Goal: Information Seeking & Learning: Learn about a topic

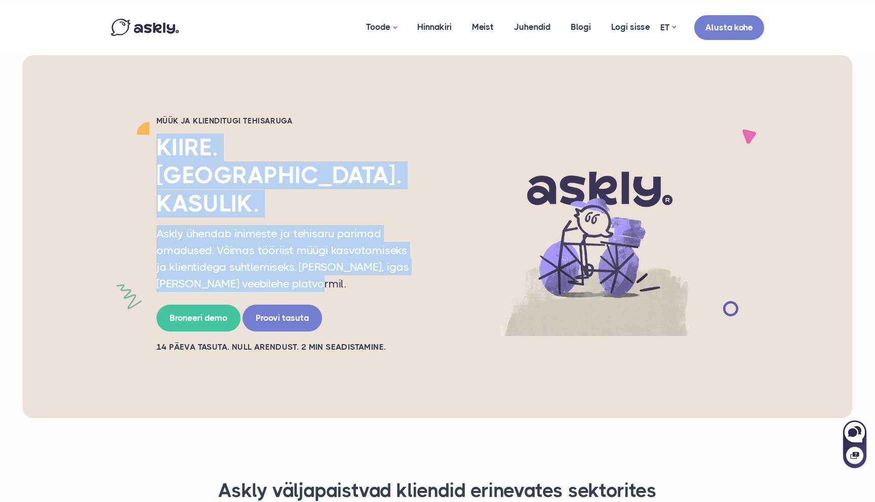
drag, startPoint x: 140, startPoint y: 156, endPoint x: 281, endPoint y: 232, distance: 160.4
click at [281, 232] on div "Müük ja klienditugi tehisaruga Kiire. Inimlik. Kasulik. Askly ühendab inimeste …" at bounding box center [437, 236] width 668 height 241
click at [281, 232] on p "Askly ühendab inimeste ja tehisaru parimad omadused. Võimas tööriist müügi kasv…" at bounding box center [287, 258] width 263 height 67
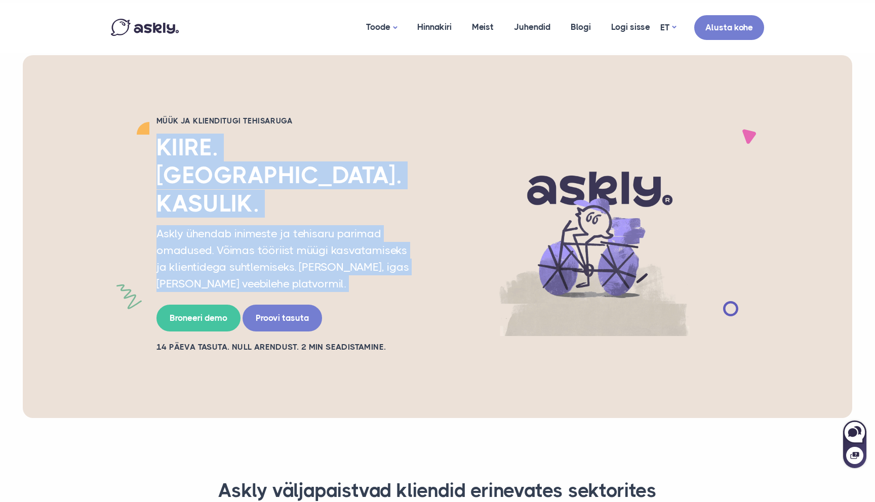
drag, startPoint x: 281, startPoint y: 232, endPoint x: 159, endPoint y: 159, distance: 141.7
click at [159, 159] on div "Müük ja klienditugi tehisaruga Kiire. Inimlik. Kasulik. Askly ühendab inimeste …" at bounding box center [288, 236] width 278 height 241
click at [159, 159] on h2 "Kiire. Inimlik. Kasulik." at bounding box center [287, 176] width 263 height 84
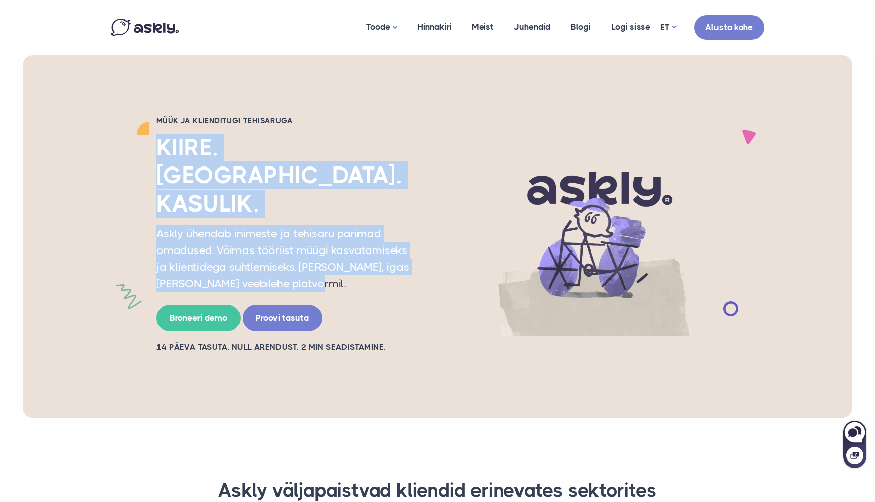
drag, startPoint x: 159, startPoint y: 159, endPoint x: 260, endPoint y: 234, distance: 125.5
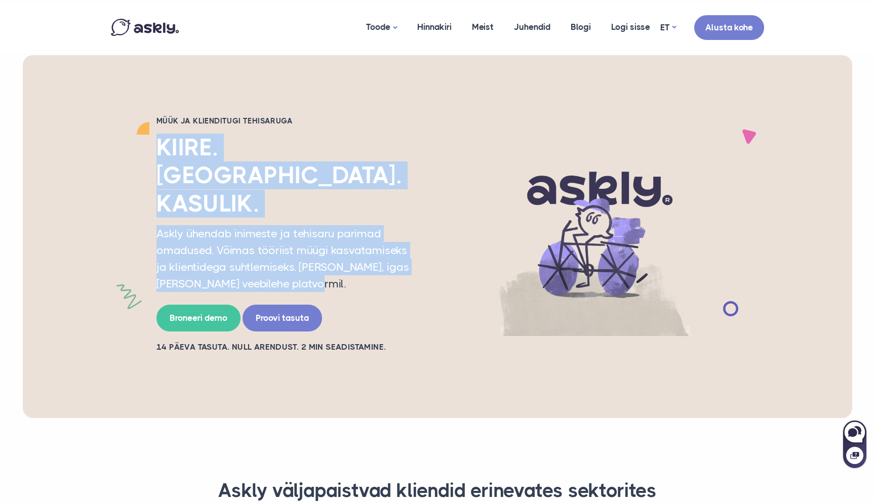
click at [260, 234] on div "Müük ja klienditugi tehisaruga Kiire. Inimlik. Kasulik. Askly ühendab inimeste …" at bounding box center [288, 236] width 278 height 241
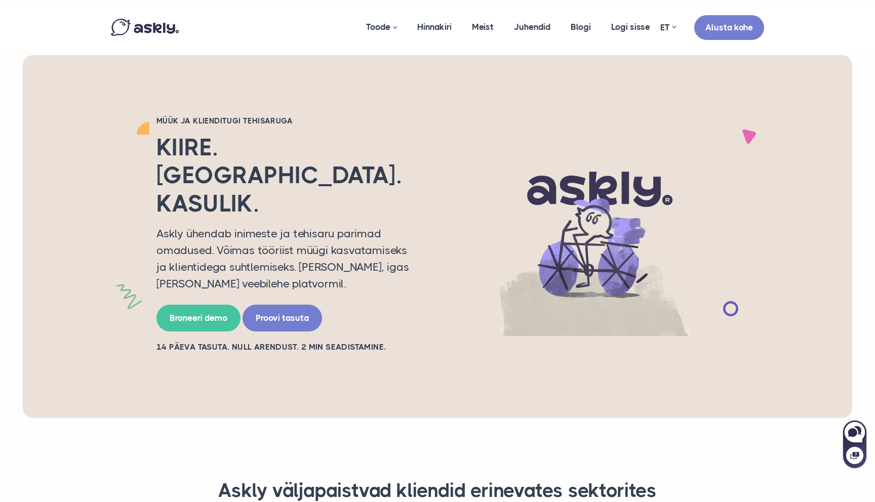
click at [268, 237] on p "Askly ühendab inimeste ja tehisaru parimad omadused. Võimas tööriist müügi kasv…" at bounding box center [287, 258] width 263 height 67
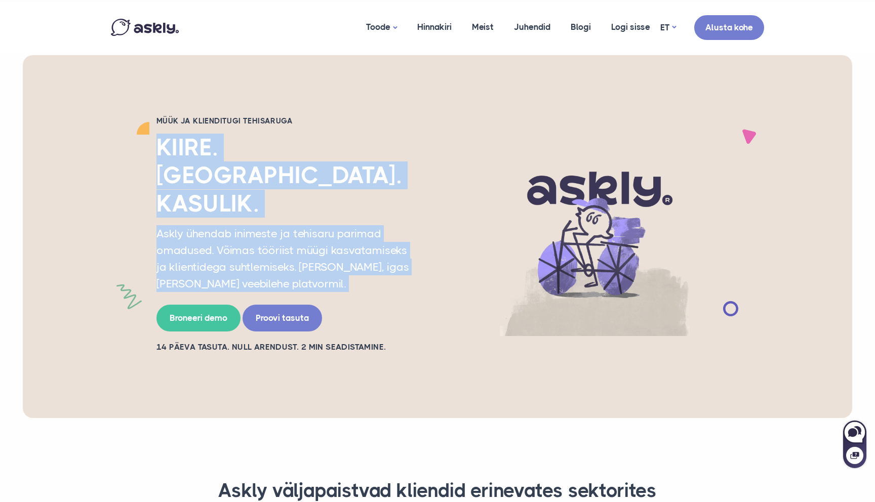
drag, startPoint x: 268, startPoint y: 237, endPoint x: 157, endPoint y: 157, distance: 137.4
click at [157, 157] on div "Müük ja klienditugi tehisaruga Kiire. Inimlik. Kasulik. Askly ühendab inimeste …" at bounding box center [288, 236] width 278 height 241
click at [157, 157] on h2 "Kiire. Inimlik. Kasulik." at bounding box center [287, 176] width 263 height 84
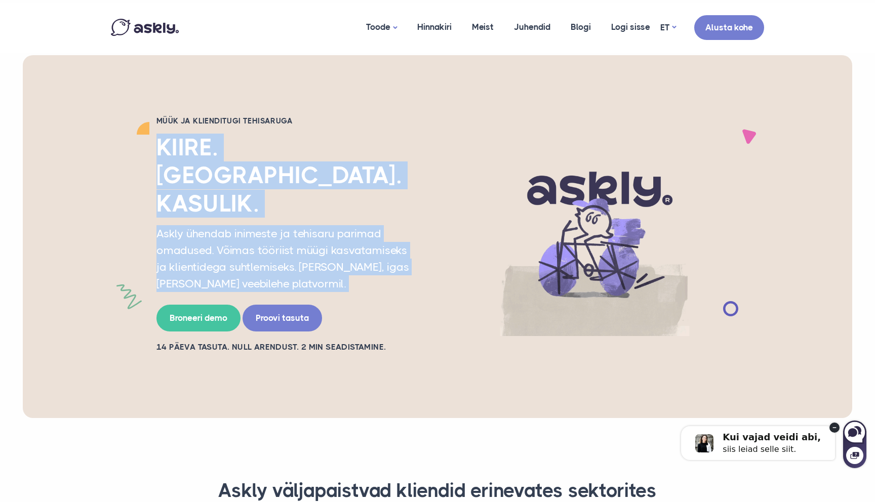
drag, startPoint x: 157, startPoint y: 157, endPoint x: 271, endPoint y: 237, distance: 139.5
click at [271, 237] on div "Müük ja klienditugi tehisaruga Kiire. Inimlik. Kasulik. Askly ühendab inimeste …" at bounding box center [288, 236] width 278 height 241
click at [271, 237] on p "Askly ühendab inimeste ja tehisaru parimad omadused. Võimas tööriist müügi kasv…" at bounding box center [287, 258] width 263 height 67
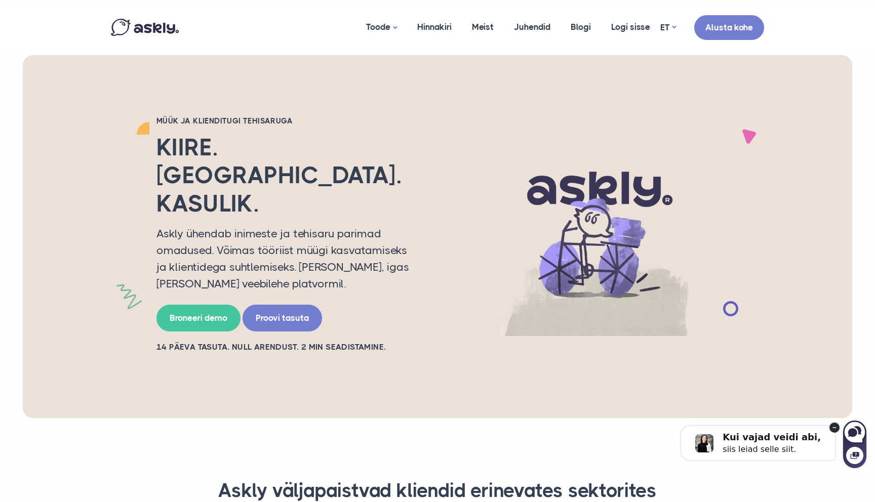
click at [236, 225] on p "Askly ühendab inimeste ja tehisaru parimad omadused. Võimas tööriist müügi kasv…" at bounding box center [287, 258] width 263 height 67
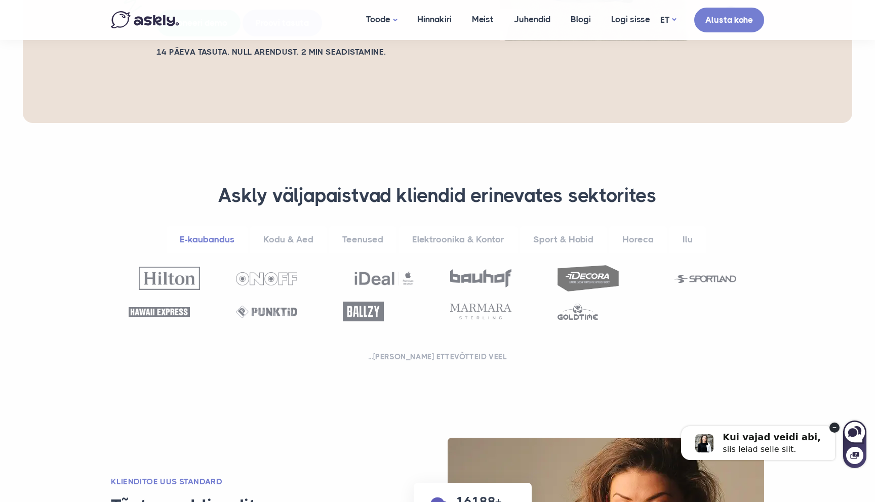
scroll to position [296, 0]
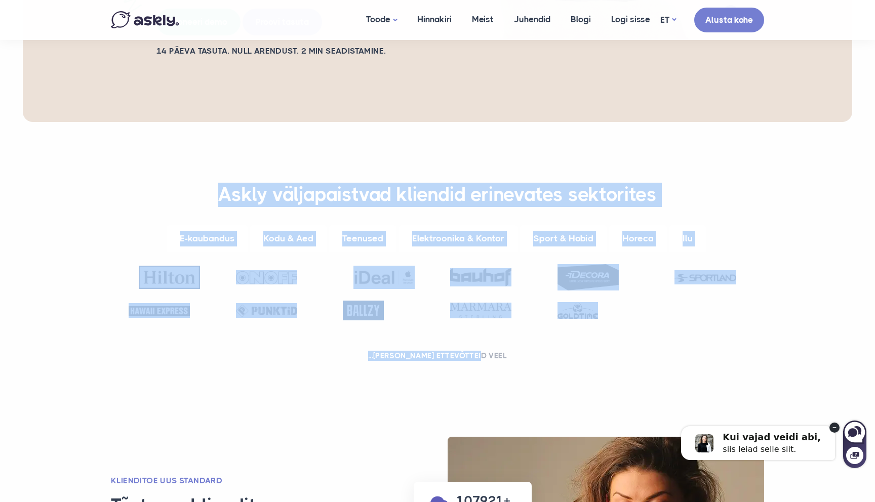
drag, startPoint x: 90, startPoint y: 139, endPoint x: 93, endPoint y: 323, distance: 184.3
click at [93, 323] on section "**********" at bounding box center [437, 274] width 875 height 305
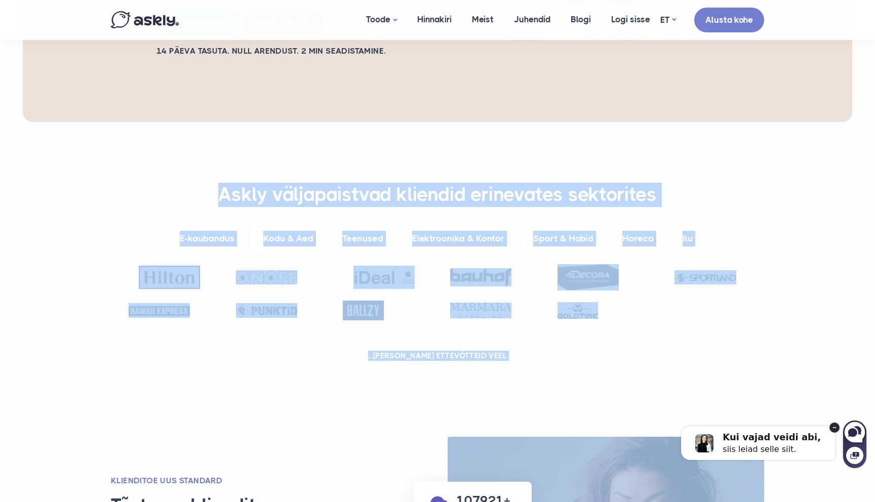
drag, startPoint x: 93, startPoint y: 323, endPoint x: 82, endPoint y: 131, distance: 192.7
click at [82, 131] on section "**********" at bounding box center [437, 274] width 875 height 305
drag, startPoint x: 82, startPoint y: 131, endPoint x: 87, endPoint y: 342, distance: 210.7
click at [87, 342] on section "**********" at bounding box center [437, 274] width 875 height 305
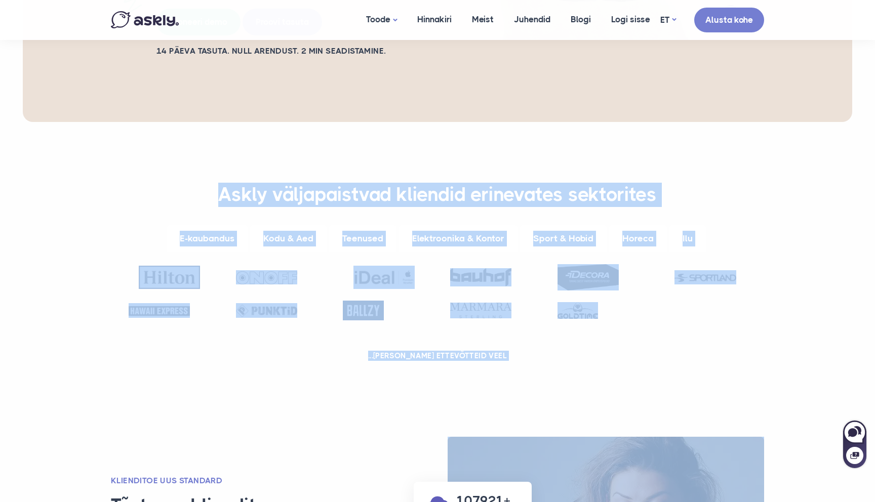
click at [87, 342] on section "**********" at bounding box center [437, 274] width 875 height 305
drag, startPoint x: 87, startPoint y: 342, endPoint x: 86, endPoint y: 136, distance: 206.0
click at [86, 136] on section "**********" at bounding box center [437, 274] width 875 height 305
drag, startPoint x: 86, startPoint y: 136, endPoint x: 105, endPoint y: 335, distance: 199.9
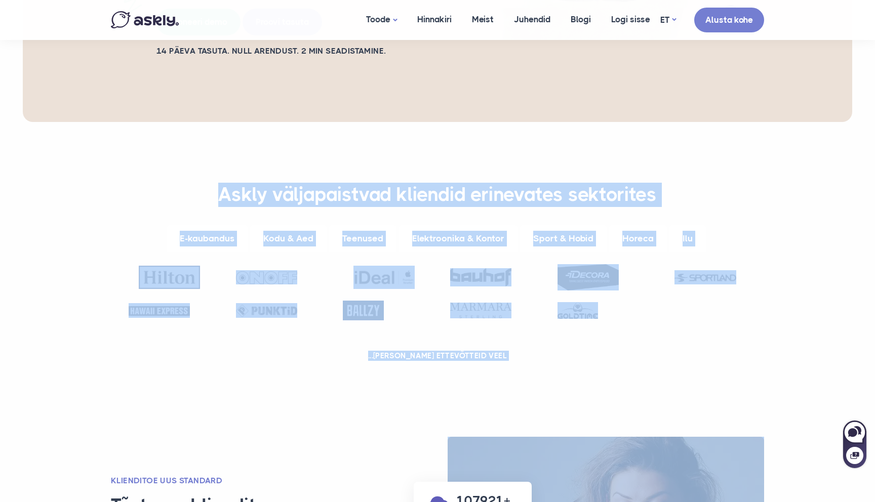
click at [105, 335] on section "**********" at bounding box center [437, 274] width 875 height 305
click at [105, 335] on div "**********" at bounding box center [437, 274] width 668 height 305
drag, startPoint x: 105, startPoint y: 335, endPoint x: 104, endPoint y: 128, distance: 206.5
click at [104, 128] on div "**********" at bounding box center [437, 274] width 668 height 305
click at [104, 168] on div "**********" at bounding box center [437, 267] width 688 height 198
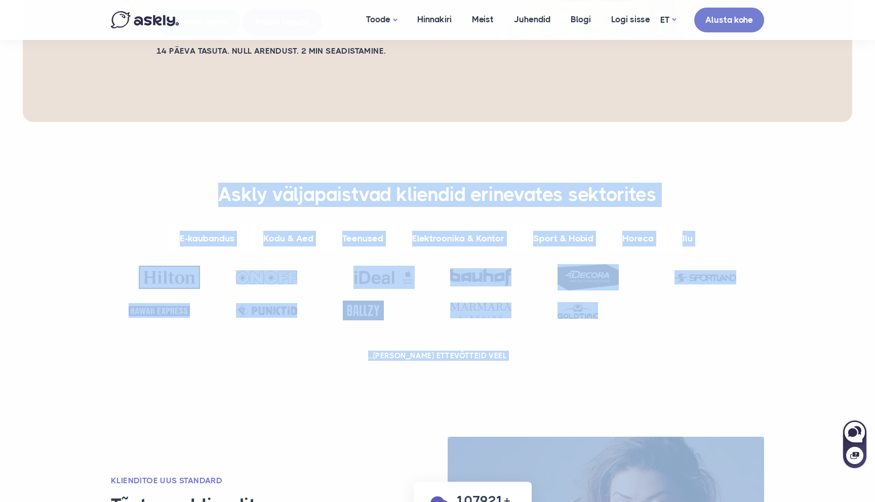
drag, startPoint x: 104, startPoint y: 128, endPoint x: 132, endPoint y: 319, distance: 193.4
click at [132, 319] on div "**********" at bounding box center [437, 267] width 688 height 198
click at [132, 319] on div "**********" at bounding box center [437, 274] width 663 height 183
drag, startPoint x: 132, startPoint y: 319, endPoint x: 123, endPoint y: 147, distance: 172.9
click at [123, 183] on div "**********" at bounding box center [437, 274] width 663 height 183
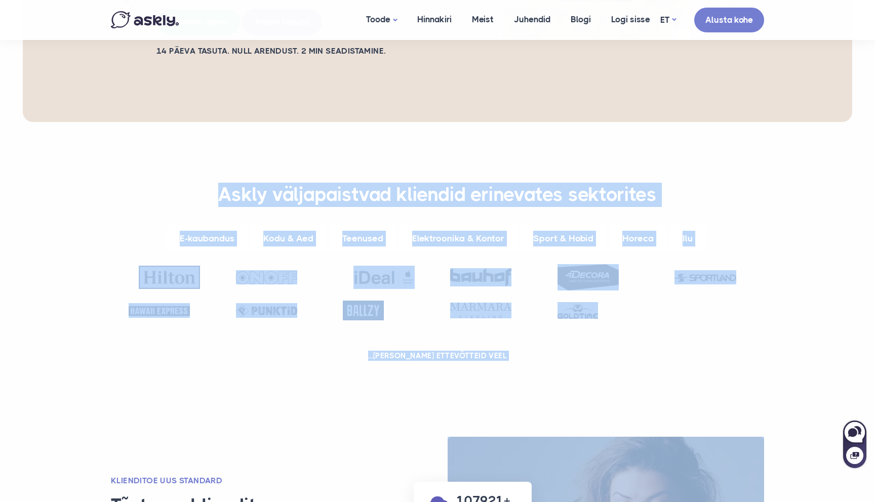
click at [123, 183] on div "**********" at bounding box center [437, 274] width 663 height 183
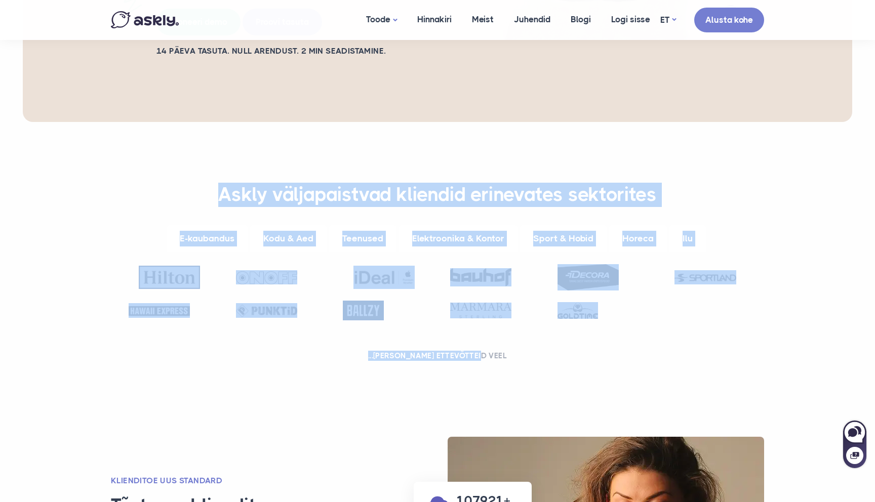
drag, startPoint x: 121, startPoint y: 123, endPoint x: 139, endPoint y: 356, distance: 234.0
click at [139, 356] on div "**********" at bounding box center [437, 274] width 668 height 305
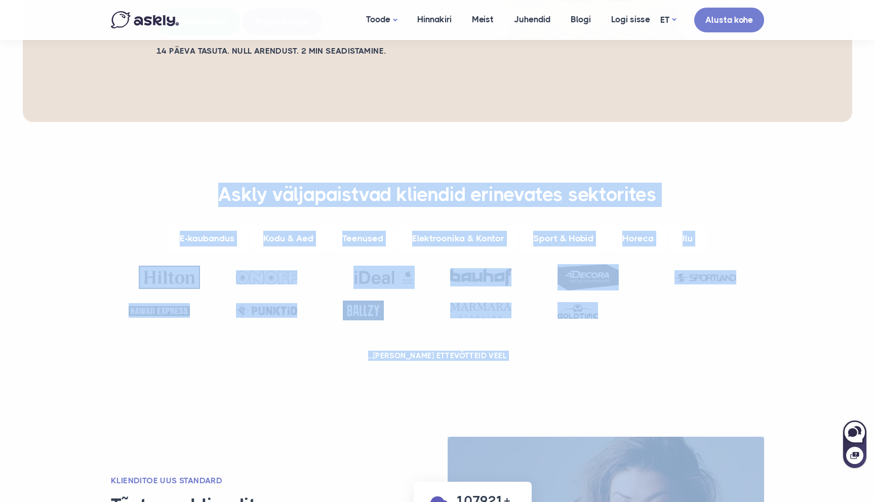
drag, startPoint x: 139, startPoint y: 356, endPoint x: 132, endPoint y: 134, distance: 221.8
click at [132, 134] on div "**********" at bounding box center [437, 274] width 668 height 305
click at [132, 168] on div "**********" at bounding box center [437, 267] width 688 height 198
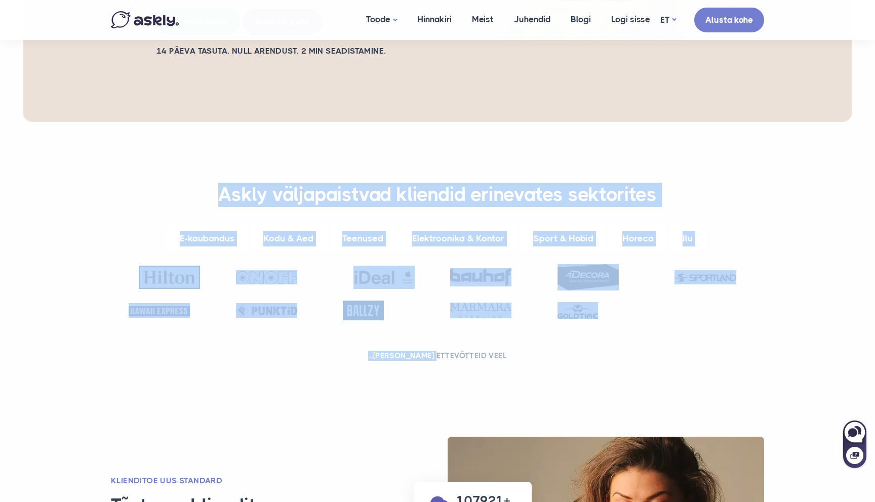
drag, startPoint x: 132, startPoint y: 134, endPoint x: 453, endPoint y: 313, distance: 366.9
click at [453, 313] on div "**********" at bounding box center [437, 267] width 688 height 198
click at [453, 351] on h2 "...ja sadu ettevõtteid veel" at bounding box center [438, 356] width 628 height 10
drag, startPoint x: 453, startPoint y: 313, endPoint x: 211, endPoint y: 152, distance: 290.6
click at [211, 183] on div "**********" at bounding box center [437, 274] width 663 height 183
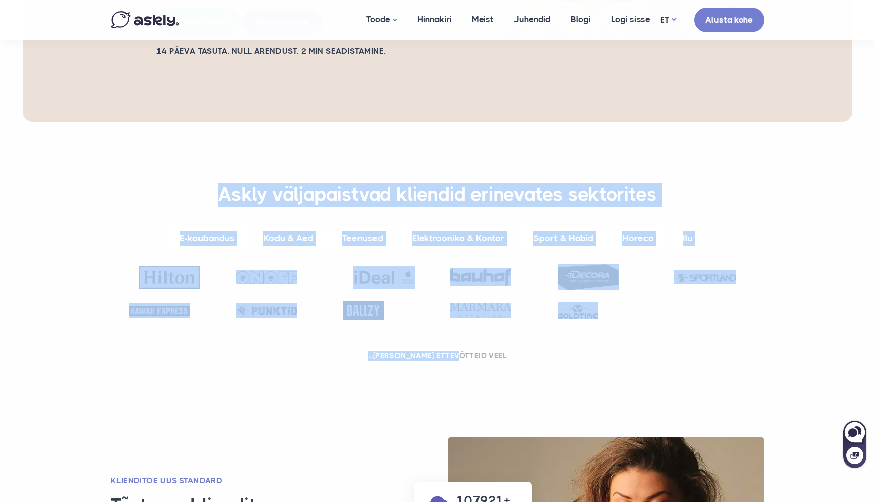
click at [211, 183] on h3 "Askly väljapaistvad kliendid erinevates sektorites" at bounding box center [438, 195] width 628 height 24
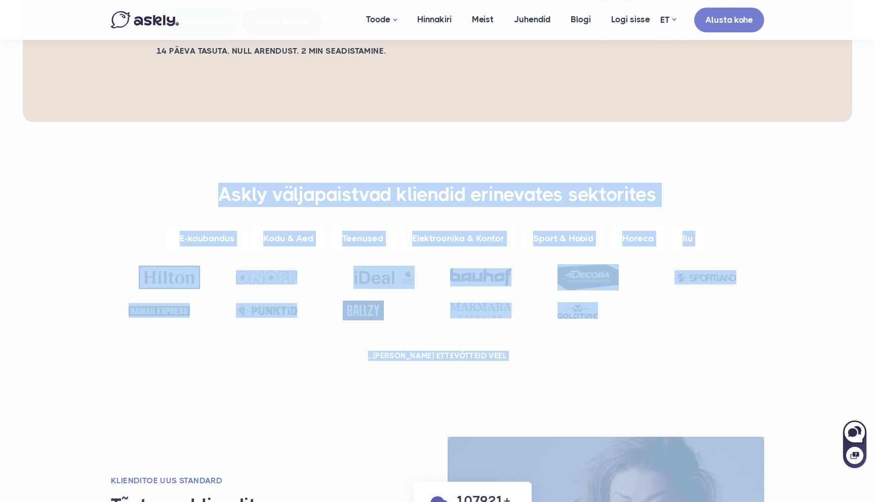
drag, startPoint x: 211, startPoint y: 152, endPoint x: 280, endPoint y: 349, distance: 209.4
click at [280, 349] on div "**********" at bounding box center [437, 274] width 668 height 305
click at [280, 350] on div "**********" at bounding box center [437, 274] width 668 height 305
drag, startPoint x: 280, startPoint y: 350, endPoint x: 175, endPoint y: 145, distance: 230.9
click at [175, 145] on div "**********" at bounding box center [437, 274] width 668 height 305
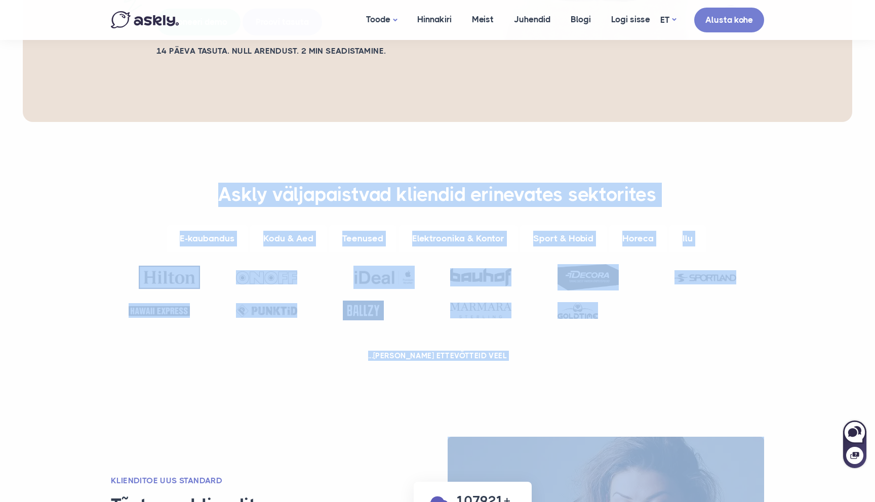
click at [175, 183] on h3 "Askly väljapaistvad kliendid erinevates sektorites" at bounding box center [438, 195] width 628 height 24
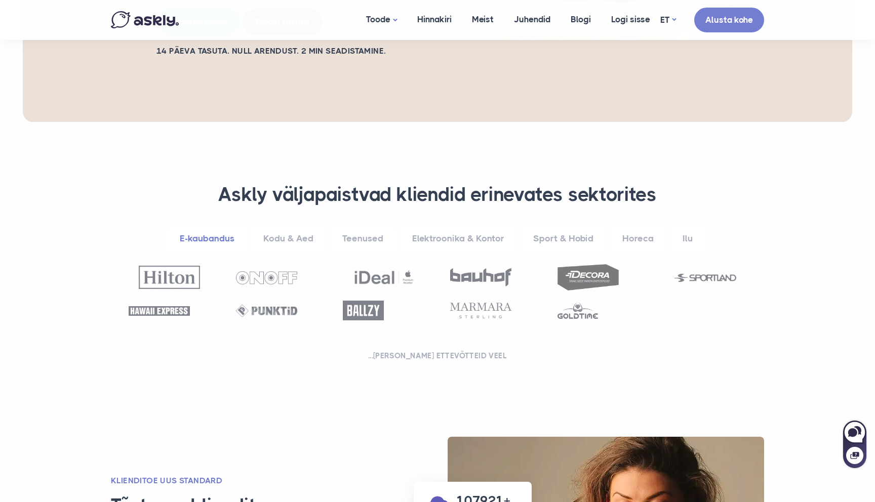
click at [167, 168] on div "**********" at bounding box center [437, 267] width 688 height 198
click at [176, 168] on div "**********" at bounding box center [437, 267] width 688 height 198
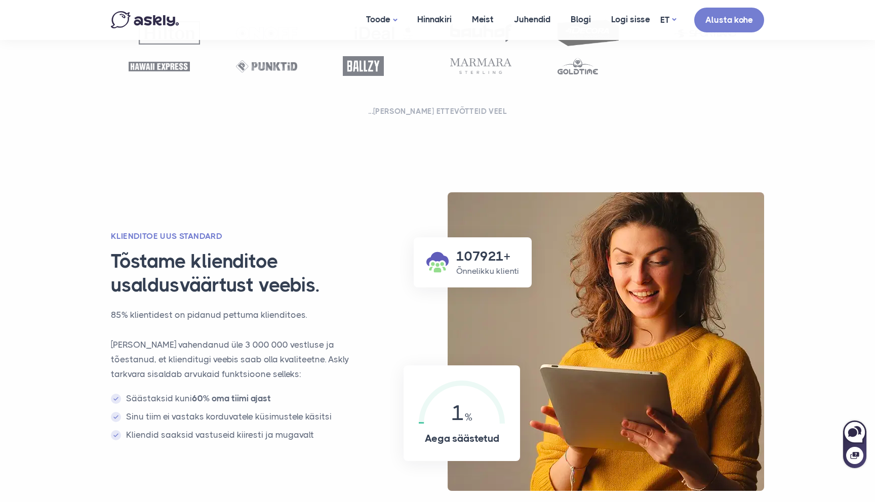
scroll to position [623, 0]
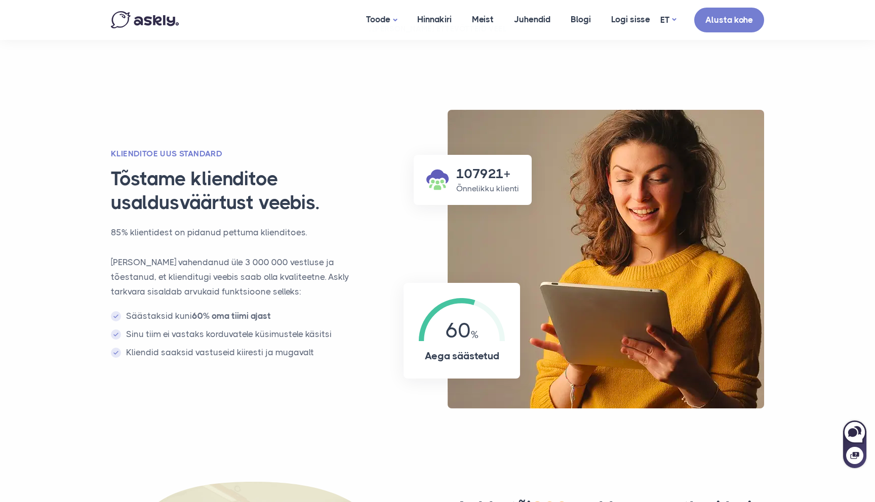
click at [85, 167] on section "107921+ Õnnelikku klienti 60 Aega säästetud KLIENDITOE UUS STANDARD Tõstame kli…" at bounding box center [437, 272] width 875 height 344
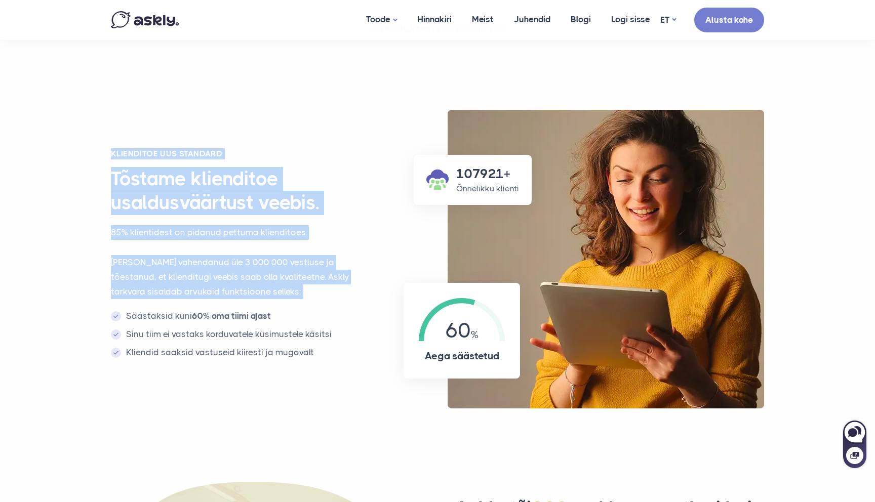
drag, startPoint x: 76, startPoint y: 97, endPoint x: 87, endPoint y: 260, distance: 163.4
click at [87, 260] on section "107921+ Õnnelikku klienti 60 Aega säästetud KLIENDITOE UUS STANDARD Tõstame kli…" at bounding box center [437, 272] width 875 height 344
drag, startPoint x: 87, startPoint y: 260, endPoint x: 85, endPoint y: 110, distance: 149.9
click at [85, 110] on section "107921+ Õnnelikku klienti 60 Aega säästetud KLIENDITOE UUS STANDARD Tõstame kli…" at bounding box center [437, 272] width 875 height 344
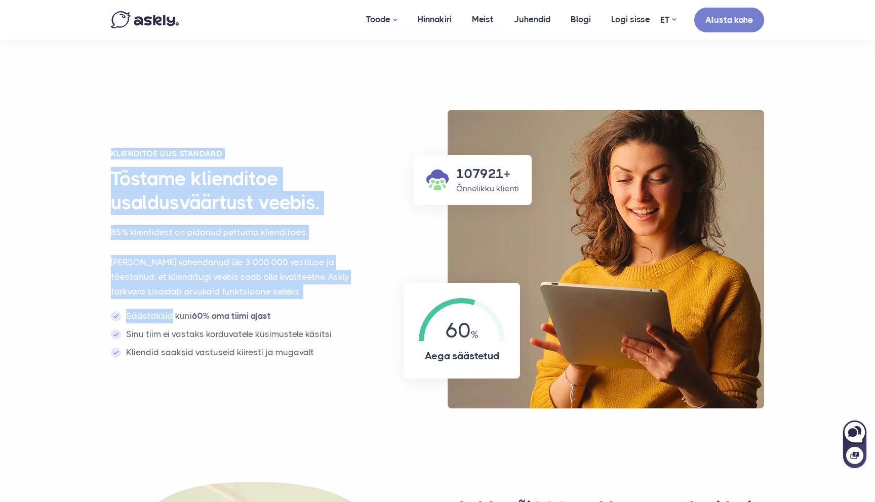
click at [85, 110] on section "107921+ Õnnelikku klienti 60 Aega säästetud KLIENDITOE UUS STANDARD Tõstame kli…" at bounding box center [437, 272] width 875 height 344
drag, startPoint x: 85, startPoint y: 110, endPoint x: 87, endPoint y: 257, distance: 146.8
click at [87, 257] on section "107921+ Õnnelikku klienti 60 Aega säästetud KLIENDITOE UUS STANDARD Tõstame kli…" at bounding box center [437, 272] width 875 height 344
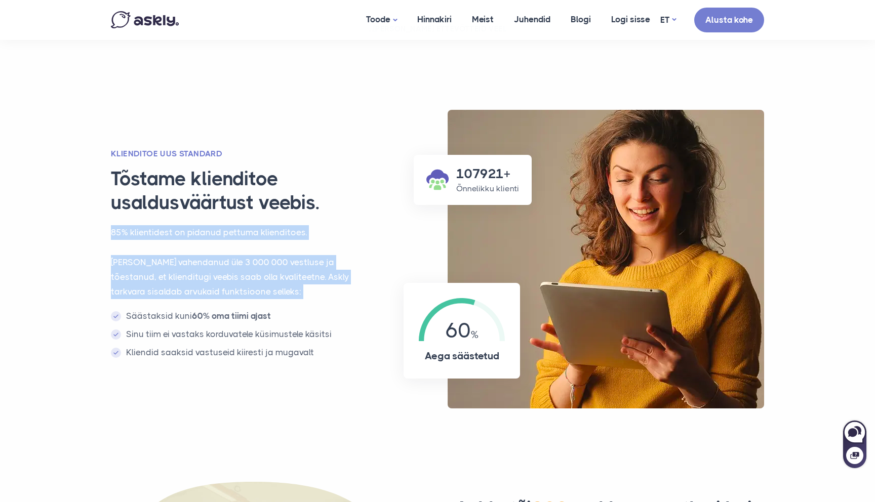
drag, startPoint x: 87, startPoint y: 257, endPoint x: 86, endPoint y: 185, distance: 71.9
click at [86, 185] on section "107921+ Õnnelikku klienti 60 Aega säästetud KLIENDITOE UUS STANDARD Tõstame kli…" at bounding box center [437, 272] width 875 height 344
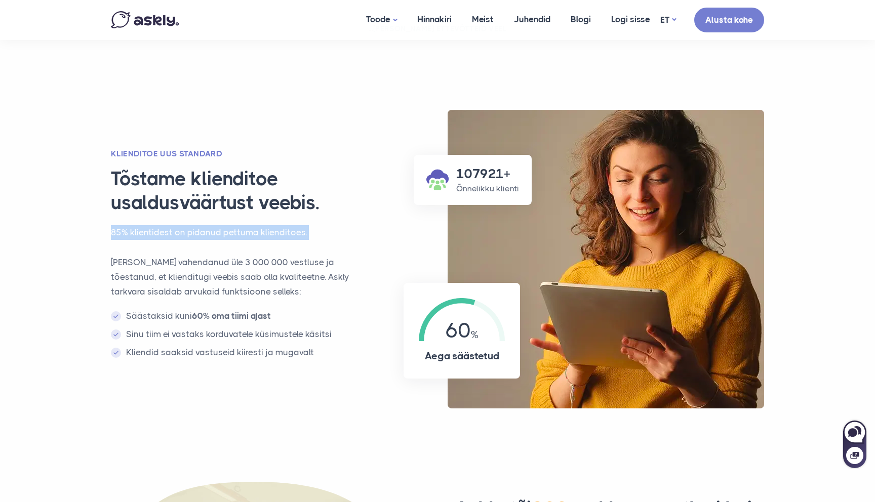
drag, startPoint x: 84, startPoint y: 178, endPoint x: 86, endPoint y: 204, distance: 26.4
click at [86, 204] on section "107921+ Õnnelikku klienti 60 Aega säästetud KLIENDITOE UUS STANDARD Tõstame kli…" at bounding box center [437, 272] width 875 height 344
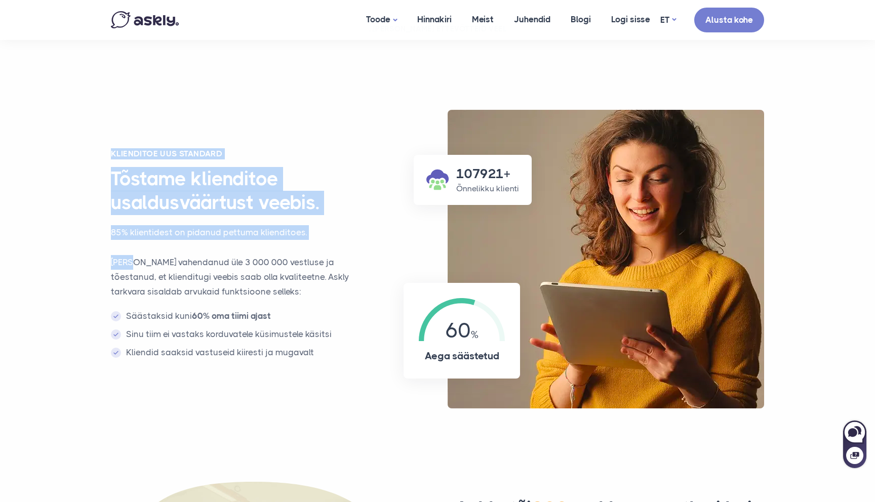
drag, startPoint x: 86, startPoint y: 204, endPoint x: 84, endPoint y: 113, distance: 91.1
click at [84, 113] on section "107921+ Õnnelikku klienti 60 Aega säästetud KLIENDITOE UUS STANDARD Tõstame kli…" at bounding box center [437, 272] width 875 height 344
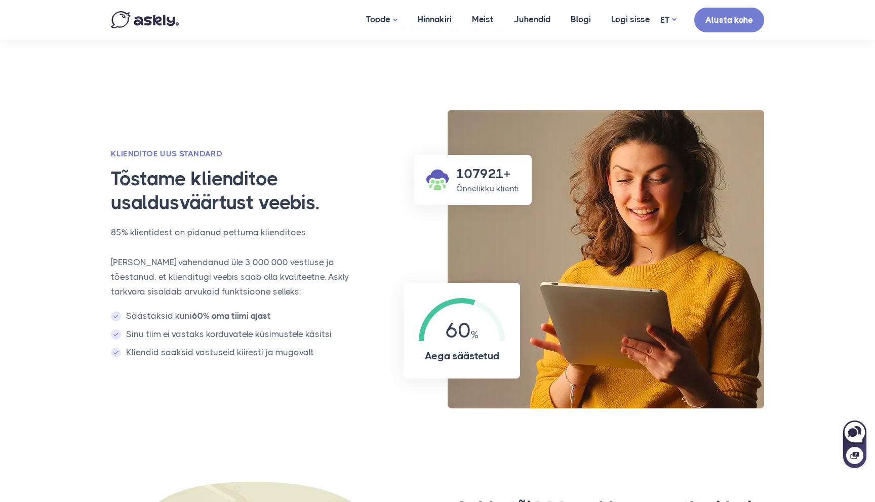
click at [84, 113] on section "107921+ Õnnelikku klienti 60 Aega säästetud KLIENDITOE UUS STANDARD Tõstame kli…" at bounding box center [437, 272] width 875 height 344
click at [84, 146] on section "107921+ Õnnelikku klienti 60 Aega säästetud KLIENDITOE UUS STANDARD Tõstame kli…" at bounding box center [437, 272] width 875 height 344
click at [85, 179] on section "107921+ Õnnelikku klienti 60 Aega säästetud KLIENDITOE UUS STANDARD Tõstame kli…" at bounding box center [437, 272] width 875 height 344
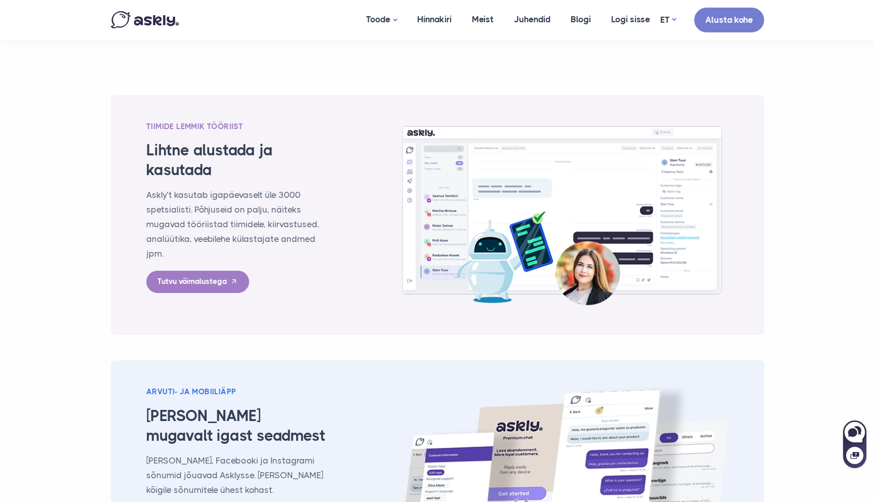
scroll to position [1384, 0]
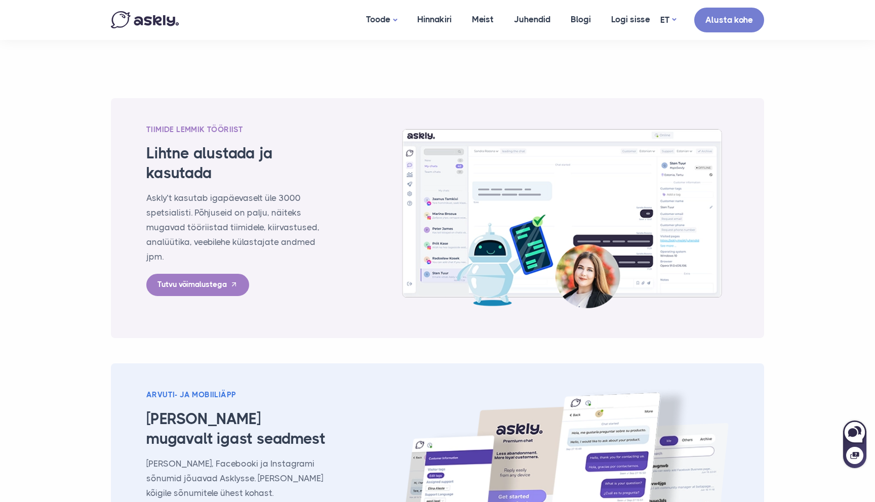
click at [80, 132] on section "Tiimide lemmik tööriist Lihtne alustada ja kasutada Askly’t kasutab igapäevasel…" at bounding box center [437, 371] width 875 height 616
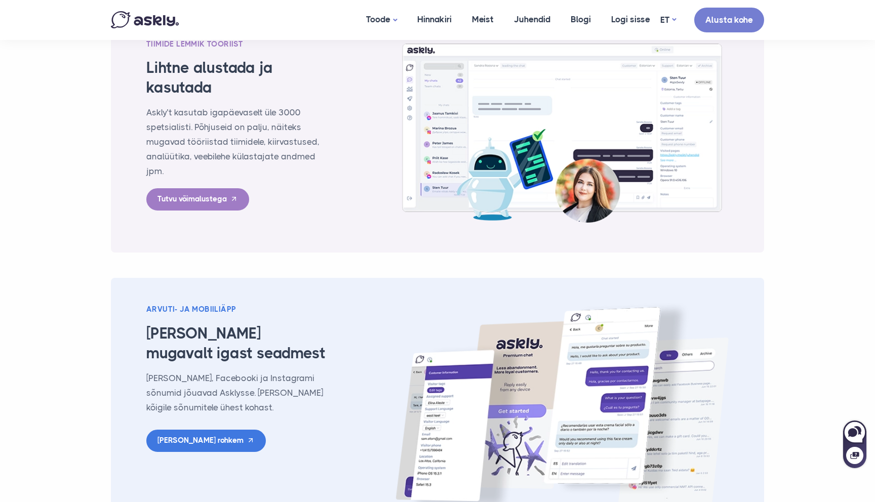
scroll to position [1473, 0]
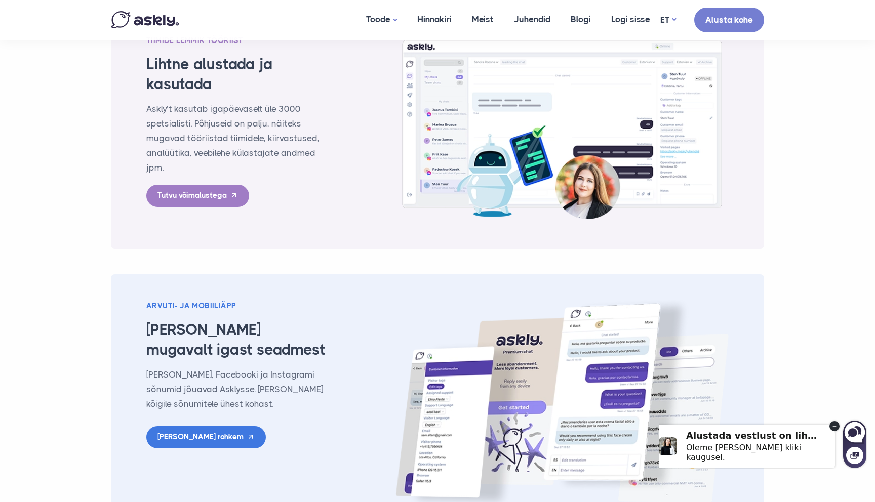
click at [79, 109] on section "Tiimide lemmik tööriist Lihtne alustada ja kasutada Askly’t kasutab igapäevasel…" at bounding box center [437, 282] width 875 height 616
click at [84, 101] on section "Tiimide lemmik tööriist Lihtne alustada ja kasutada Askly’t kasutab igapäevasel…" at bounding box center [437, 282] width 875 height 616
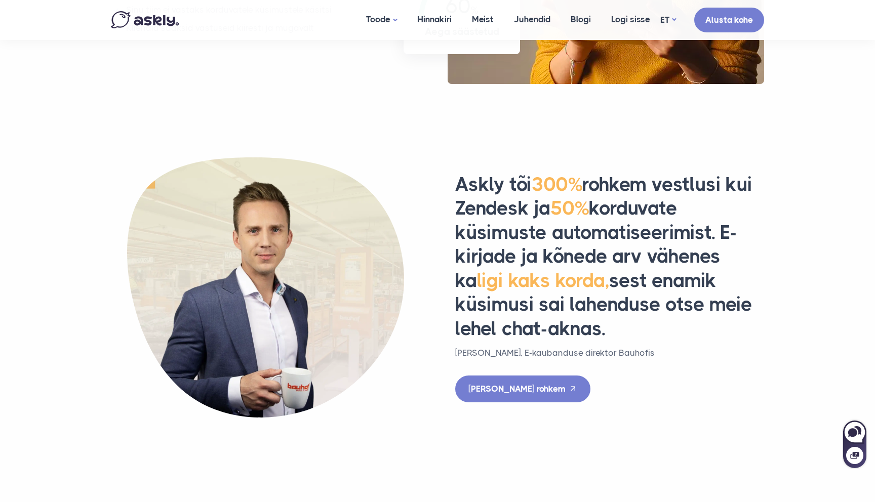
scroll to position [947, 0]
click at [79, 133] on section "Askly tõi 300% rohkem vestlusi kui Zendesk ja 50% korduvate küsimuste automatis…" at bounding box center [437, 275] width 875 height 285
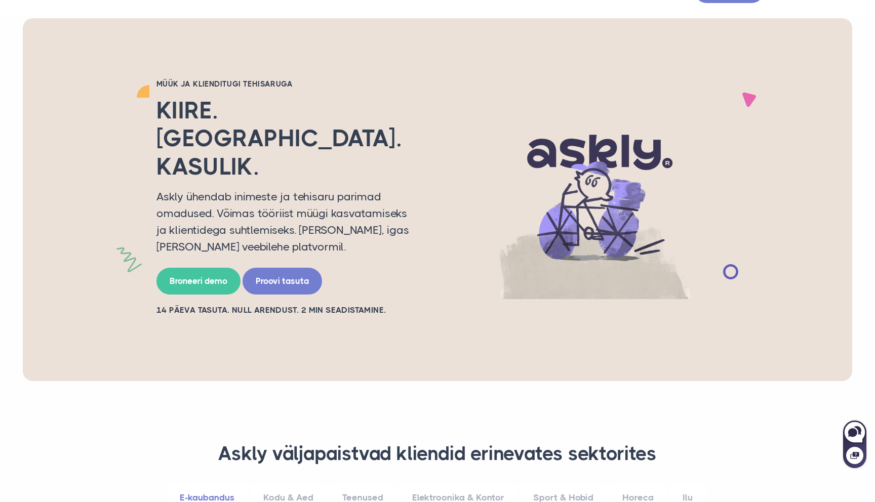
scroll to position [0, 0]
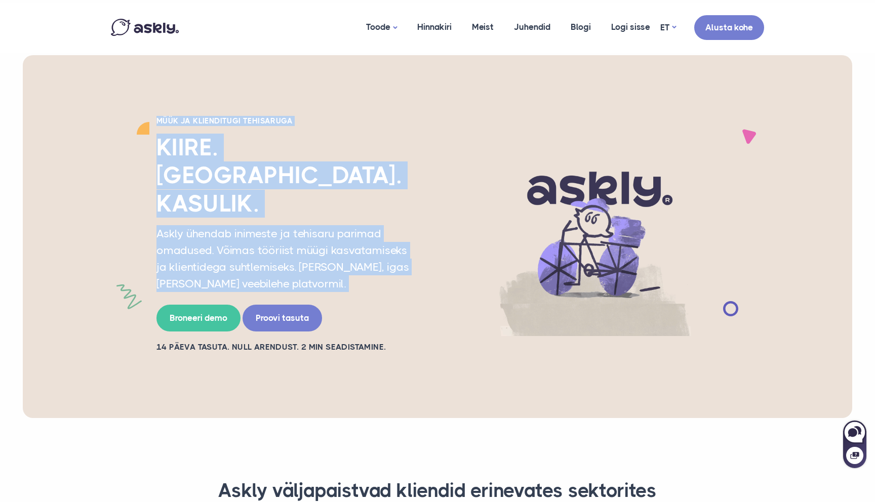
drag, startPoint x: 68, startPoint y: 87, endPoint x: 74, endPoint y: 249, distance: 162.1
click at [74, 250] on div "Müük ja klienditugi tehisaruga Kiire. Inimlik. Kasulik. Askly ühendab inimeste …" at bounding box center [437, 236] width 829 height 363
click at [74, 249] on div "Müük ja klienditugi tehisaruga Kiire. Inimlik. Kasulik. Askly ühendab inimeste …" at bounding box center [437, 236] width 829 height 363
drag, startPoint x: 74, startPoint y: 249, endPoint x: 74, endPoint y: 103, distance: 145.8
click at [74, 103] on div "Müük ja klienditugi tehisaruga Kiire. Inimlik. Kasulik. Askly ühendab inimeste …" at bounding box center [437, 236] width 829 height 363
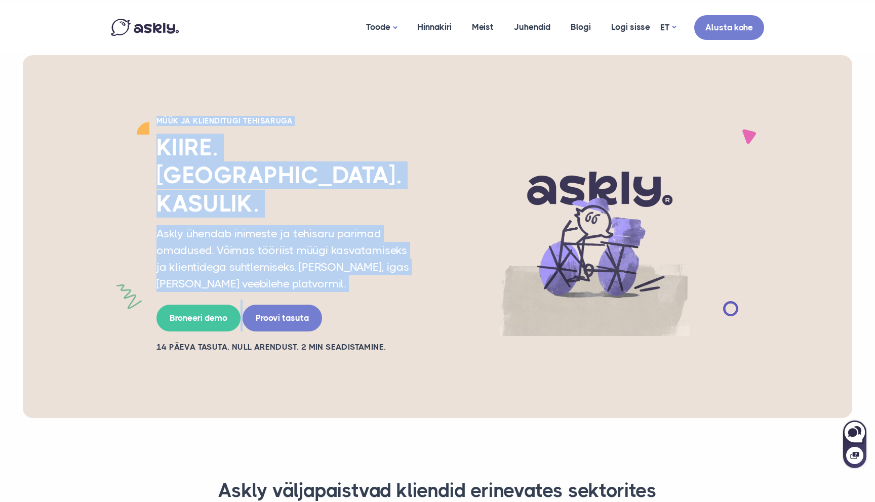
click at [74, 103] on div "Müük ja klienditugi tehisaruga Kiire. Inimlik. Kasulik. Askly ühendab inimeste …" at bounding box center [437, 236] width 829 height 363
drag, startPoint x: 74, startPoint y: 103, endPoint x: 74, endPoint y: 296, distance: 192.4
click at [74, 296] on div "Müük ja klienditugi tehisaruga Kiire. Inimlik. Kasulik. Askly ühendab inimeste …" at bounding box center [437, 236] width 829 height 363
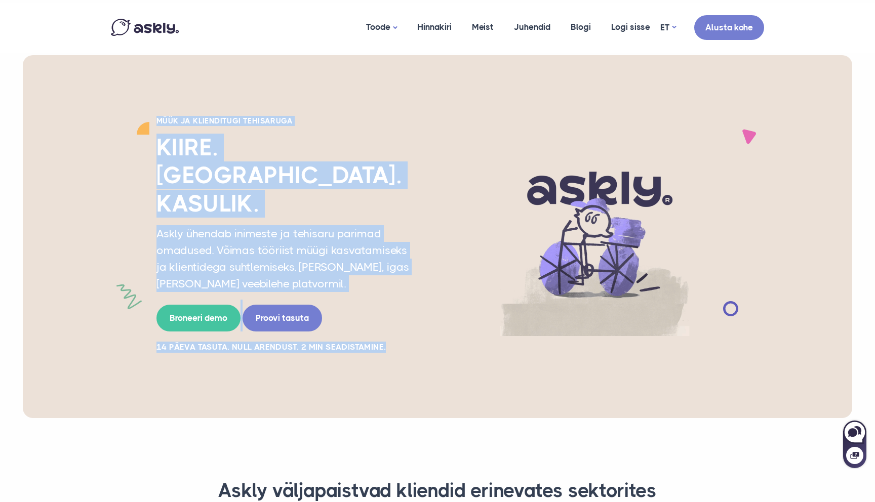
drag, startPoint x: 76, startPoint y: 314, endPoint x: 74, endPoint y: 110, distance: 204.0
click at [74, 110] on div "Müük ja klienditugi tehisaruga Kiire. Inimlik. Kasulik. Askly ühendab inimeste …" at bounding box center [437, 236] width 829 height 363
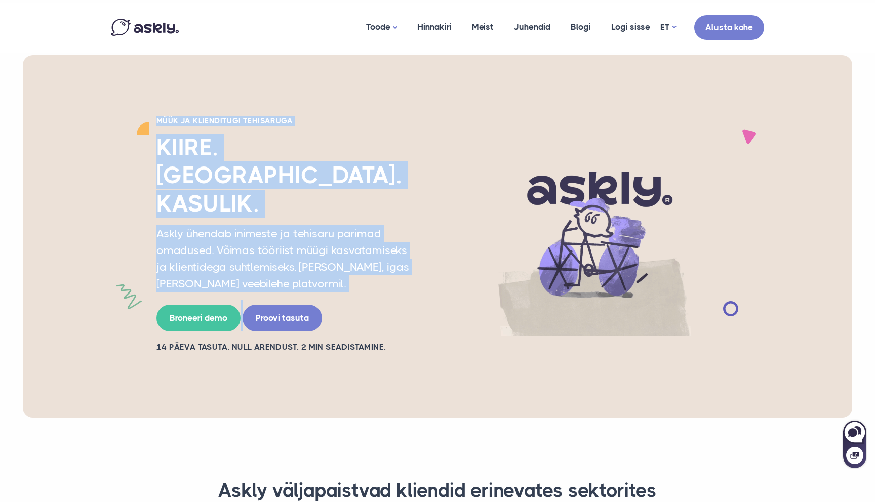
drag, startPoint x: 74, startPoint y: 110, endPoint x: 73, endPoint y: 248, distance: 137.7
click at [73, 248] on div "Müük ja klienditugi tehisaruga Kiire. Inimlik. Kasulik. Askly ühendab inimeste …" at bounding box center [437, 236] width 829 height 363
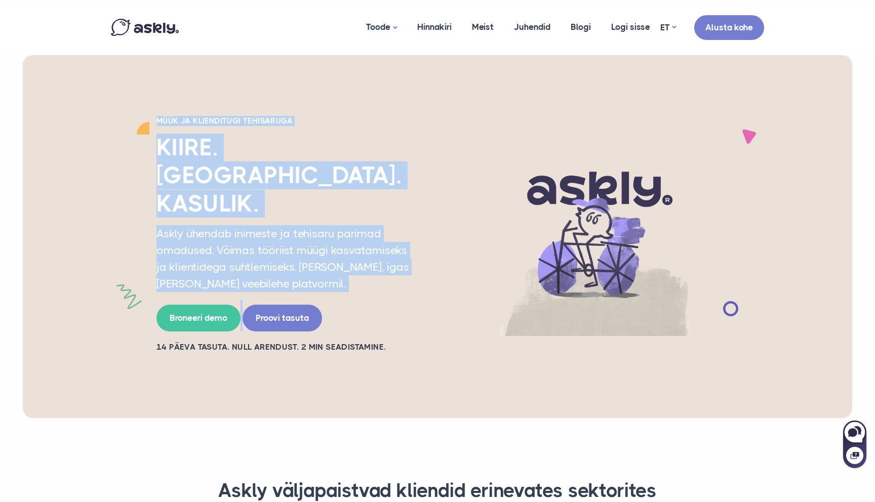
click at [73, 248] on div "Müük ja klienditugi tehisaruga Kiire. Inimlik. Kasulik. Askly ühendab inimeste …" at bounding box center [437, 236] width 829 height 363
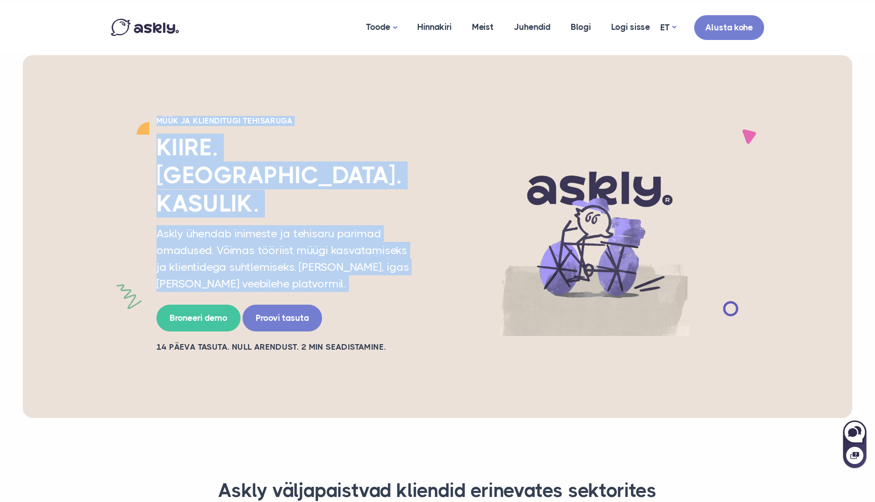
drag, startPoint x: 73, startPoint y: 248, endPoint x: 75, endPoint y: 103, distance: 144.3
click at [75, 103] on div "Müük ja klienditugi tehisaruga Kiire. Inimlik. Kasulik. Askly ühendab inimeste …" at bounding box center [437, 236] width 829 height 363
drag, startPoint x: 75, startPoint y: 103, endPoint x: 73, endPoint y: 243, distance: 139.7
click at [73, 243] on div "Müük ja klienditugi tehisaruga Kiire. Inimlik. Kasulik. Askly ühendab inimeste …" at bounding box center [437, 236] width 829 height 363
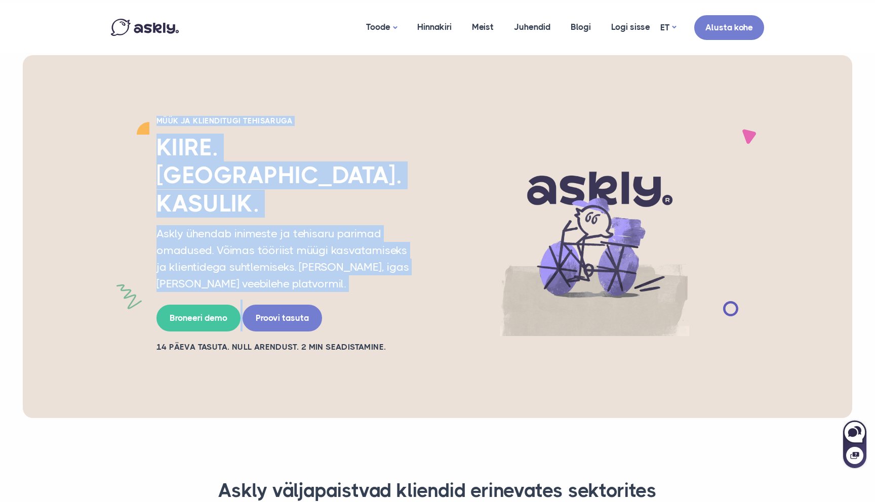
click at [73, 243] on div "Müük ja klienditugi tehisaruga Kiire. Inimlik. Kasulik. Askly ühendab inimeste …" at bounding box center [437, 236] width 829 height 363
drag, startPoint x: 73, startPoint y: 243, endPoint x: 70, endPoint y: 105, distance: 137.7
click at [70, 105] on div "Müük ja klienditugi tehisaruga Kiire. Inimlik. Kasulik. Askly ühendab inimeste …" at bounding box center [437, 236] width 829 height 363
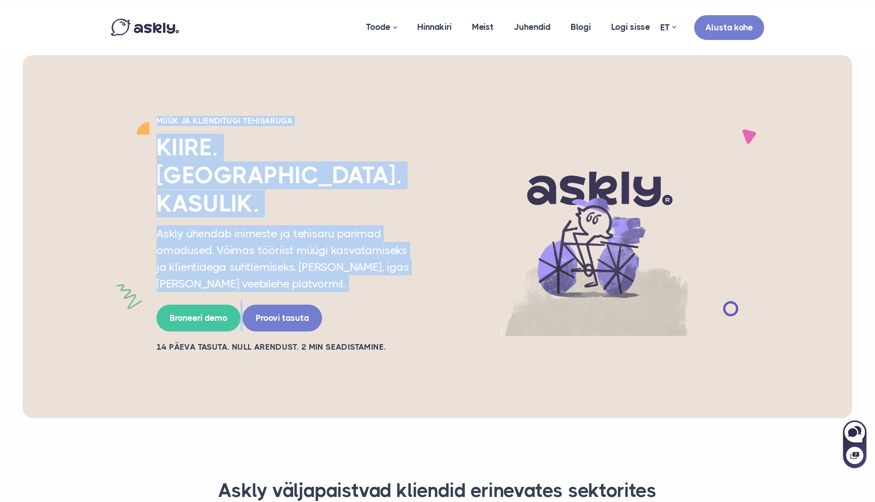
drag, startPoint x: 70, startPoint y: 105, endPoint x: 67, endPoint y: 242, distance: 137.2
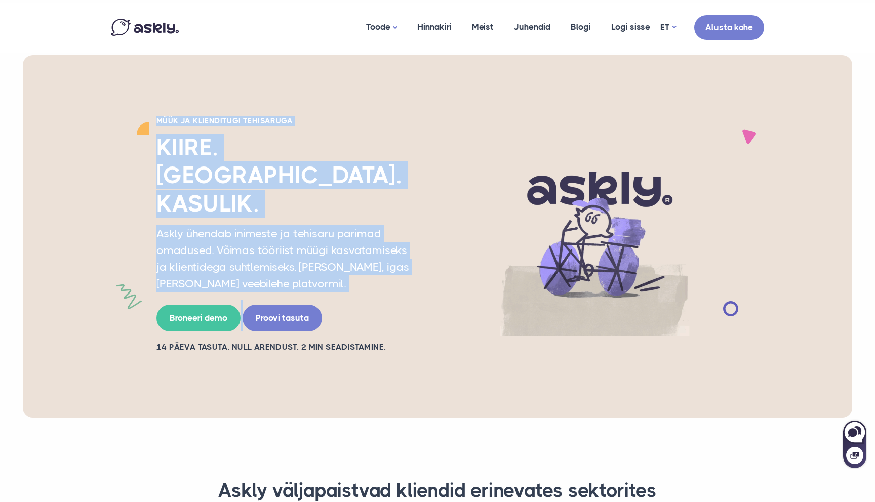
click at [67, 242] on div "Müük ja klienditugi tehisaruga Kiire. Inimlik. Kasulik. Askly ühendab inimeste …" at bounding box center [437, 236] width 829 height 363
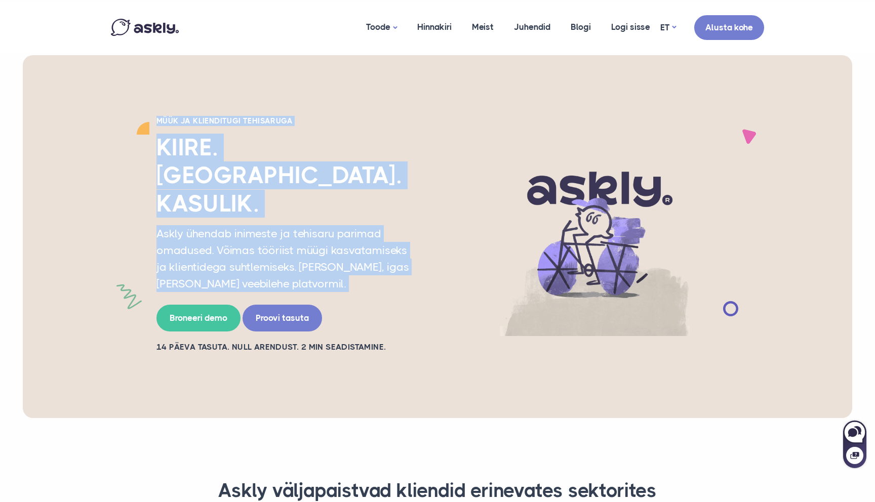
drag, startPoint x: 67, startPoint y: 242, endPoint x: 61, endPoint y: 109, distance: 133.3
click at [61, 109] on div "Müük ja klienditugi tehisaruga Kiire. Inimlik. Kasulik. Askly ühendab inimeste …" at bounding box center [437, 236] width 829 height 363
drag, startPoint x: 61, startPoint y: 109, endPoint x: 62, endPoint y: 244, distance: 134.7
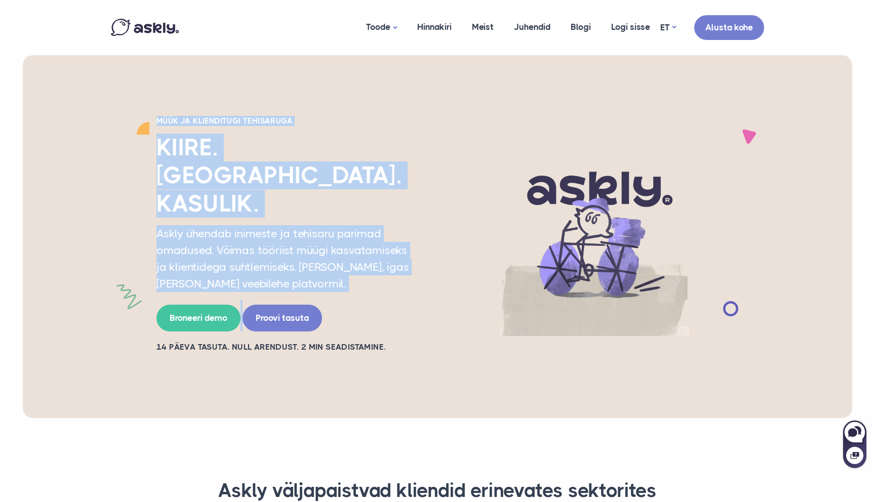
click at [62, 244] on div "Müük ja klienditugi tehisaruga Kiire. Inimlik. Kasulik. Askly ühendab inimeste …" at bounding box center [437, 236] width 829 height 363
drag, startPoint x: 62, startPoint y: 244, endPoint x: 62, endPoint y: 108, distance: 135.7
click at [62, 108] on div "Müük ja klienditugi tehisaruga Kiire. Inimlik. Kasulik. Askly ühendab inimeste …" at bounding box center [437, 236] width 829 height 363
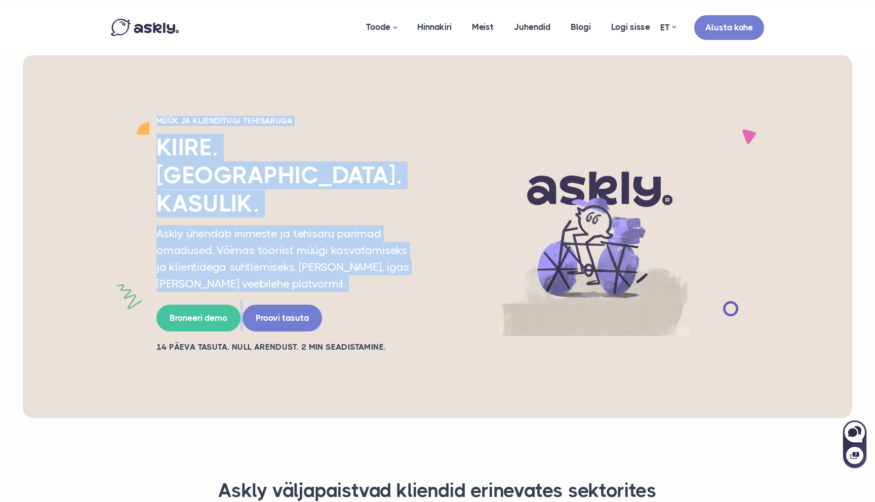
drag, startPoint x: 62, startPoint y: 108, endPoint x: 64, endPoint y: 249, distance: 140.3
click at [64, 249] on div "Müük ja klienditugi tehisaruga Kiire. Inimlik. Kasulik. Askly ühendab inimeste …" at bounding box center [437, 236] width 829 height 363
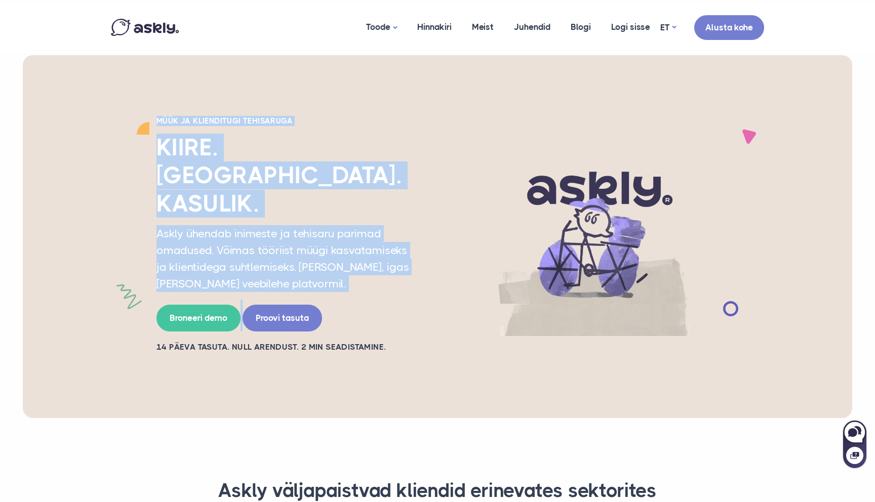
click at [64, 248] on div "Müük ja klienditugi tehisaruga Kiire. Inimlik. Kasulik. Askly ühendab inimeste …" at bounding box center [437, 236] width 829 height 363
drag, startPoint x: 64, startPoint y: 248, endPoint x: 67, endPoint y: 110, distance: 138.2
click at [67, 110] on div "Müük ja klienditugi tehisaruga Kiire. Inimlik. Kasulik. Askly ühendab inimeste …" at bounding box center [437, 236] width 829 height 363
drag, startPoint x: 67, startPoint y: 110, endPoint x: 68, endPoint y: 244, distance: 134.2
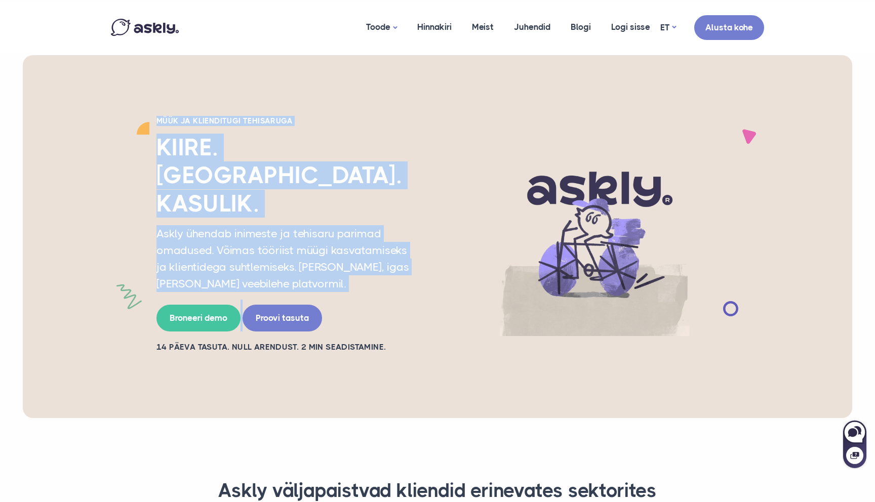
click at [68, 244] on div "Müük ja klienditugi tehisaruga Kiire. Inimlik. Kasulik. Askly ühendab inimeste …" at bounding box center [437, 236] width 829 height 363
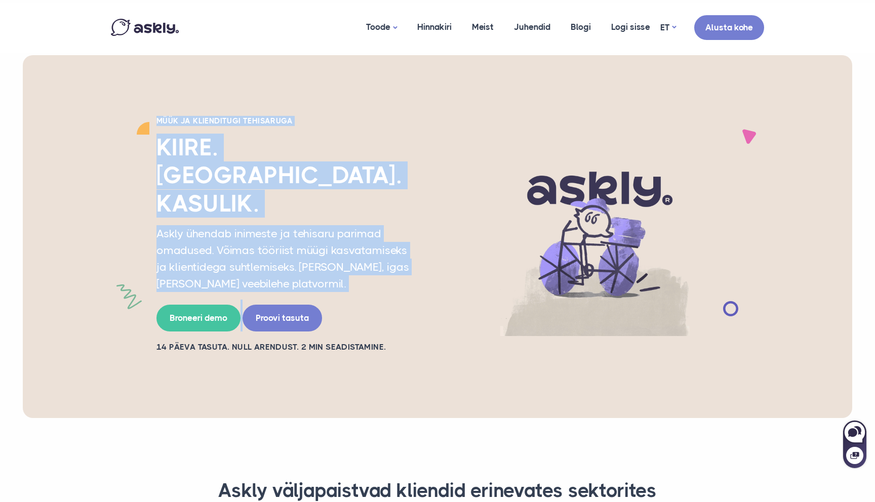
click at [68, 243] on div "Müük ja klienditugi tehisaruga Kiire. Inimlik. Kasulik. Askly ühendab inimeste …" at bounding box center [437, 236] width 829 height 363
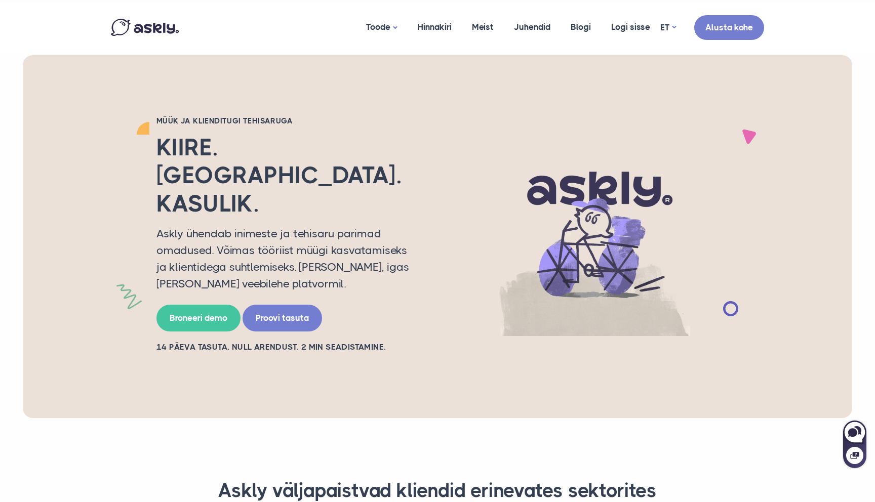
click at [68, 243] on div "Müük ja klienditugi tehisaruga Kiire. Inimlik. Kasulik. Askly ühendab inimeste …" at bounding box center [437, 236] width 829 height 363
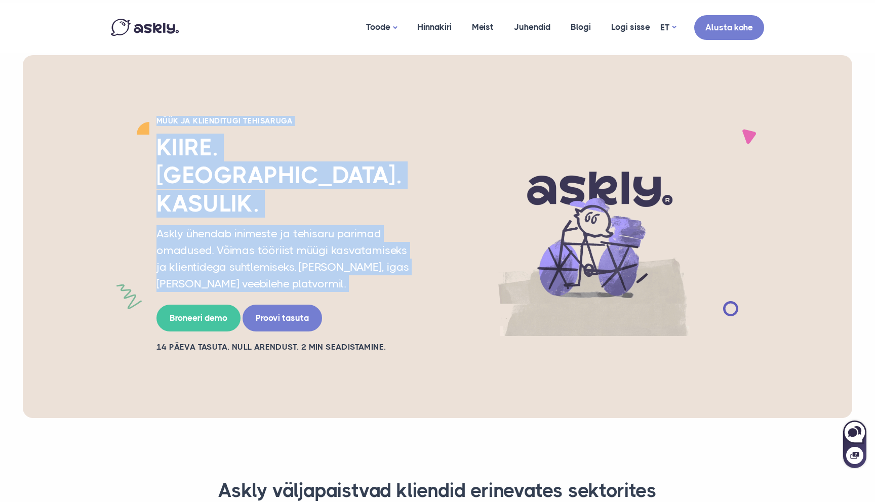
drag, startPoint x: 94, startPoint y: 95, endPoint x: 94, endPoint y: 247, distance: 151.4
click at [94, 247] on div "Müük ja klienditugi tehisaruga Kiire. Inimlik. Kasulik. Askly ühendab inimeste …" at bounding box center [437, 236] width 829 height 363
click at [93, 247] on div "Müük ja klienditugi tehisaruga Kiire. Inimlik. Kasulik. Askly ühendab inimeste …" at bounding box center [437, 236] width 829 height 363
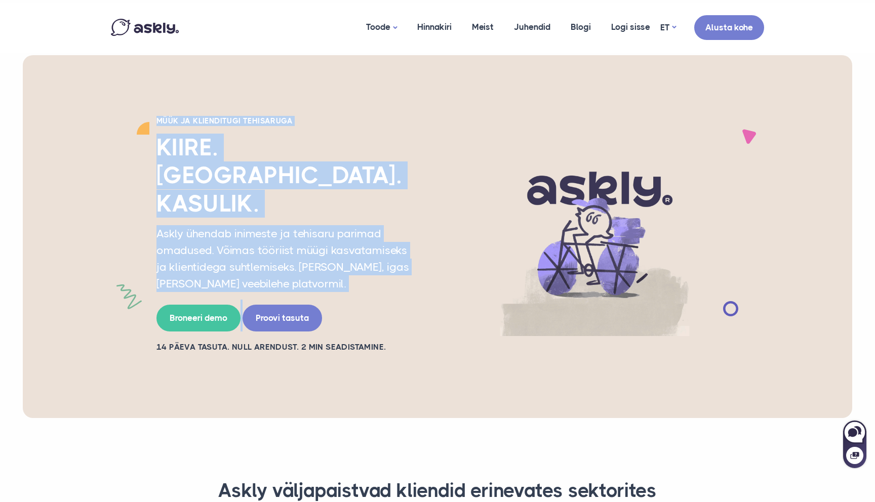
drag, startPoint x: 93, startPoint y: 247, endPoint x: 94, endPoint y: 108, distance: 138.7
click at [94, 108] on div "Müük ja klienditugi tehisaruga Kiire. Inimlik. Kasulik. Askly ühendab inimeste …" at bounding box center [437, 236] width 829 height 363
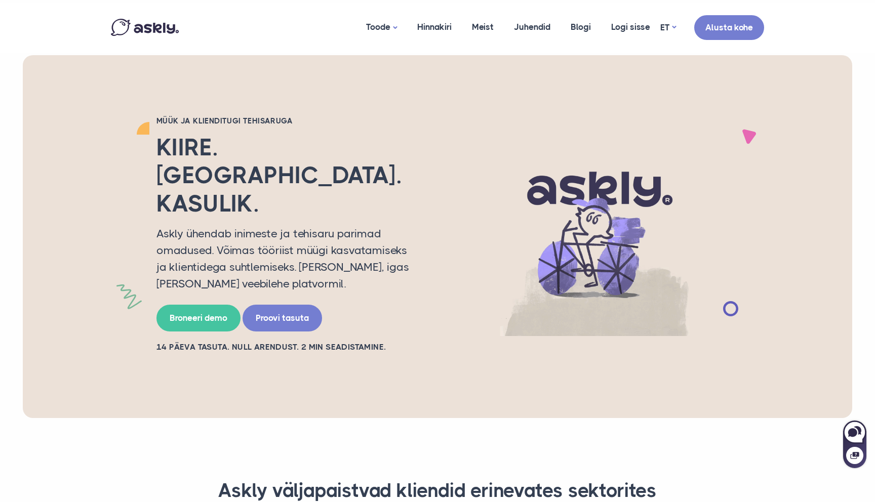
click at [94, 108] on div "Müük ja klienditugi tehisaruga Kiire. Inimlik. Kasulik. Askly ühendab inimeste …" at bounding box center [437, 236] width 829 height 363
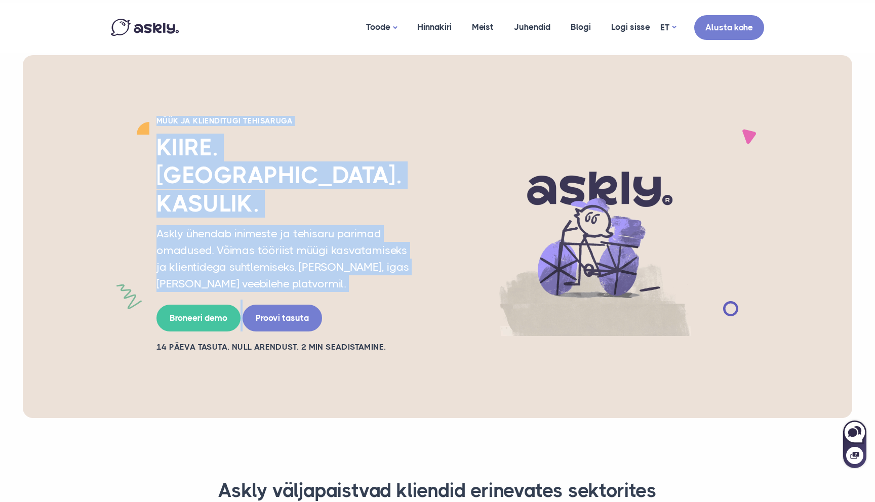
drag, startPoint x: 94, startPoint y: 108, endPoint x: 93, endPoint y: 242, distance: 134.7
click at [93, 242] on div "Müük ja klienditugi tehisaruga Kiire. Inimlik. Kasulik. Askly ühendab inimeste …" at bounding box center [437, 236] width 829 height 363
drag, startPoint x: 93, startPoint y: 242, endPoint x: 89, endPoint y: 106, distance: 136.7
click at [89, 106] on div "Müük ja klienditugi tehisaruga Kiire. Inimlik. Kasulik. Askly ühendab inimeste …" at bounding box center [437, 236] width 829 height 363
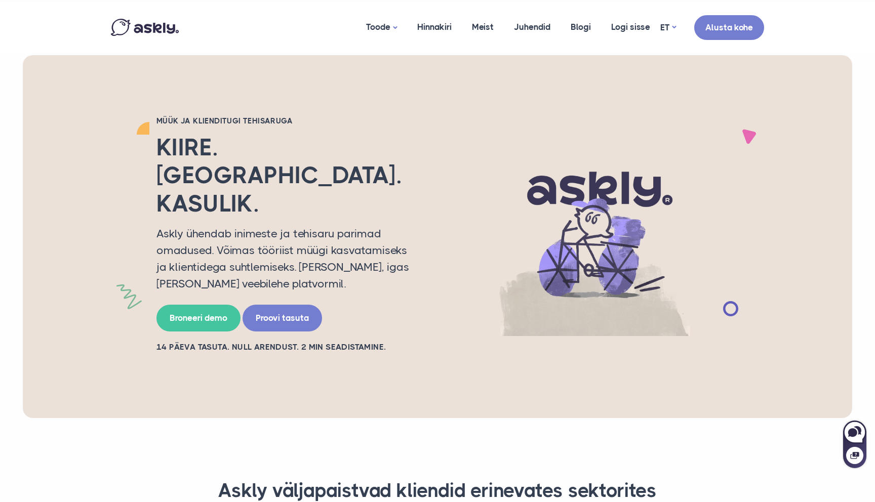
click at [89, 106] on div "Müük ja klienditugi tehisaruga Kiire. Inimlik. Kasulik. Askly ühendab inimeste …" at bounding box center [437, 236] width 829 height 363
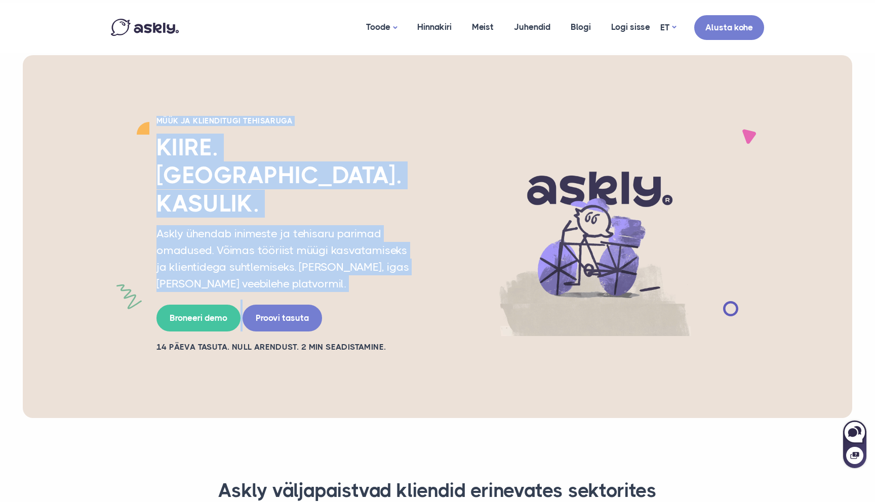
drag, startPoint x: 89, startPoint y: 106, endPoint x: 88, endPoint y: 249, distance: 143.3
click at [88, 249] on div "Müük ja klienditugi tehisaruga Kiire. Inimlik. Kasulik. Askly ühendab inimeste …" at bounding box center [437, 236] width 829 height 363
drag, startPoint x: 88, startPoint y: 249, endPoint x: 84, endPoint y: 110, distance: 138.8
click at [84, 110] on div "Müük ja klienditugi tehisaruga Kiire. Inimlik. Kasulik. Askly ühendab inimeste …" at bounding box center [437, 236] width 829 height 363
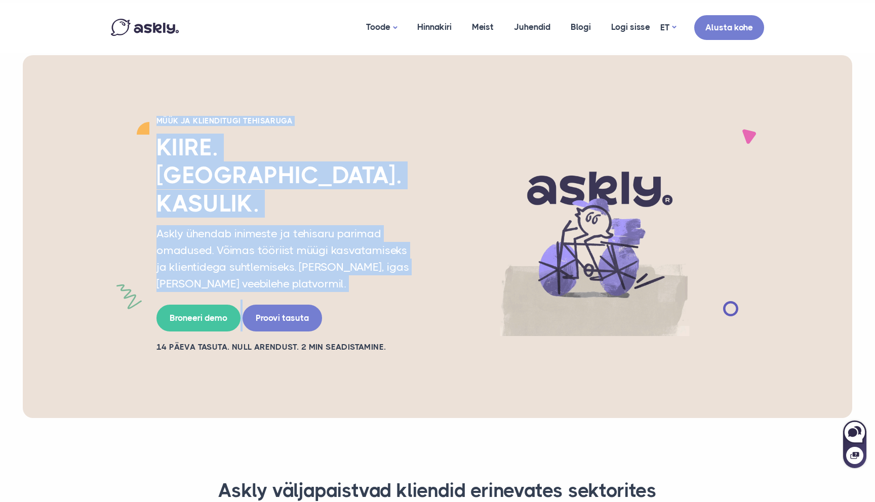
click at [84, 110] on div "Müük ja klienditugi tehisaruga Kiire. Inimlik. Kasulik. Askly ühendab inimeste …" at bounding box center [437, 236] width 829 height 363
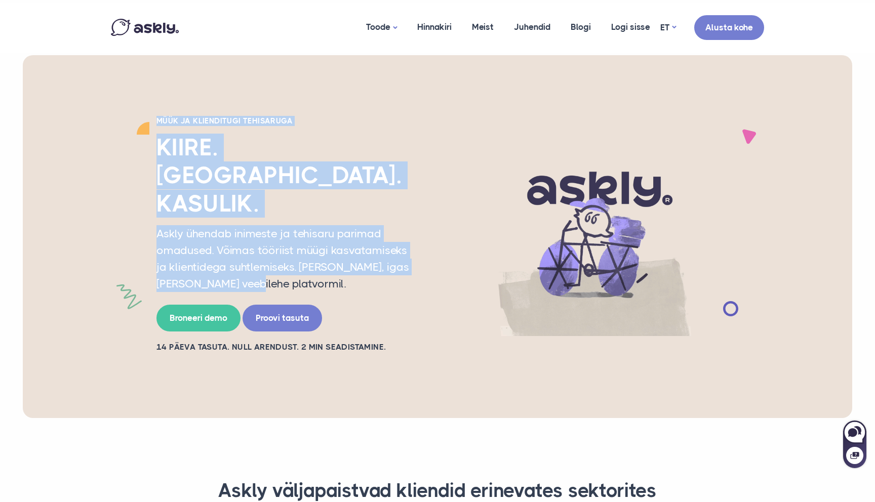
drag, startPoint x: 84, startPoint y: 110, endPoint x: 80, endPoint y: 238, distance: 127.6
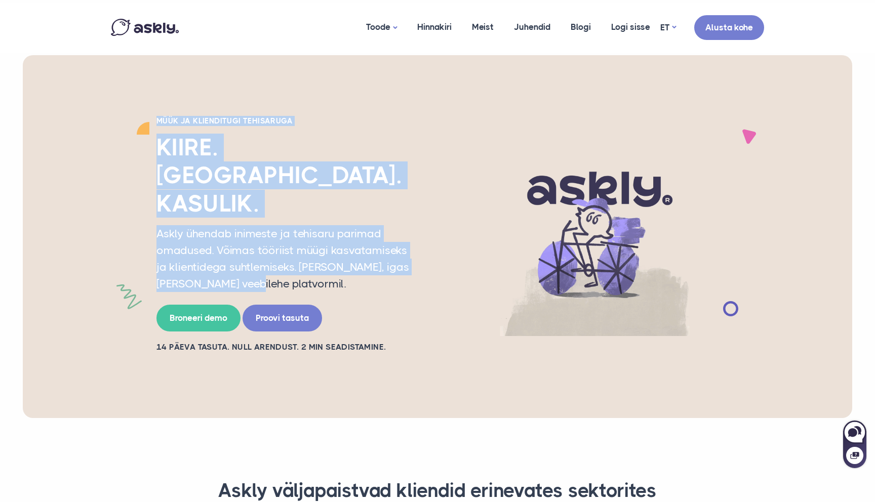
click at [80, 238] on div "Müük ja klienditugi tehisaruga Kiire. Inimlik. Kasulik. Askly ühendab inimeste …" at bounding box center [437, 236] width 829 height 363
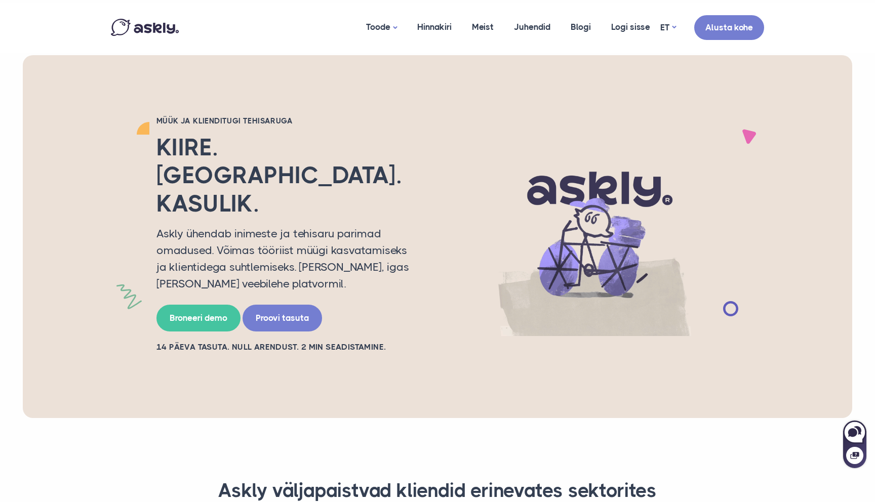
click at [80, 247] on div "Müük ja klienditugi tehisaruga Kiire. Inimlik. Kasulik. Askly ühendab inimeste …" at bounding box center [437, 236] width 829 height 363
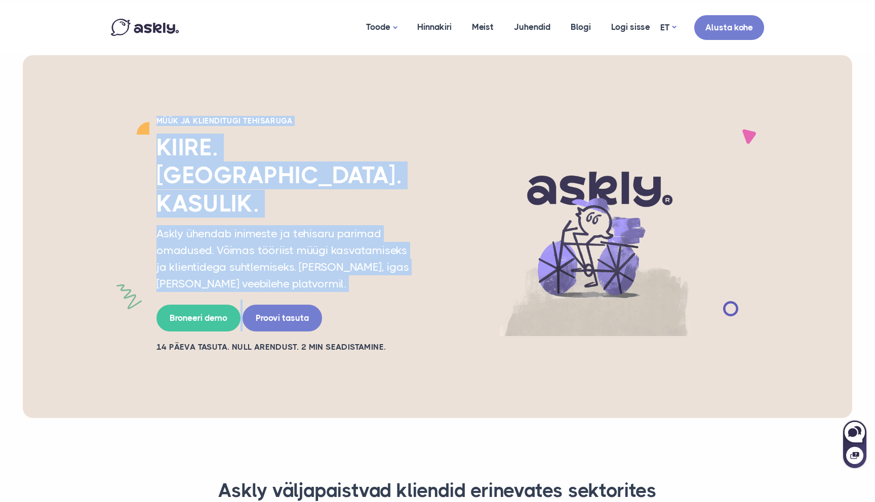
drag, startPoint x: 80, startPoint y: 247, endPoint x: 80, endPoint y: 110, distance: 136.2
click at [80, 110] on div "Müük ja klienditugi tehisaruga Kiire. Inimlik. Kasulik. Askly ühendab inimeste …" at bounding box center [437, 236] width 829 height 363
drag, startPoint x: 80, startPoint y: 110, endPoint x: 80, endPoint y: 243, distance: 132.6
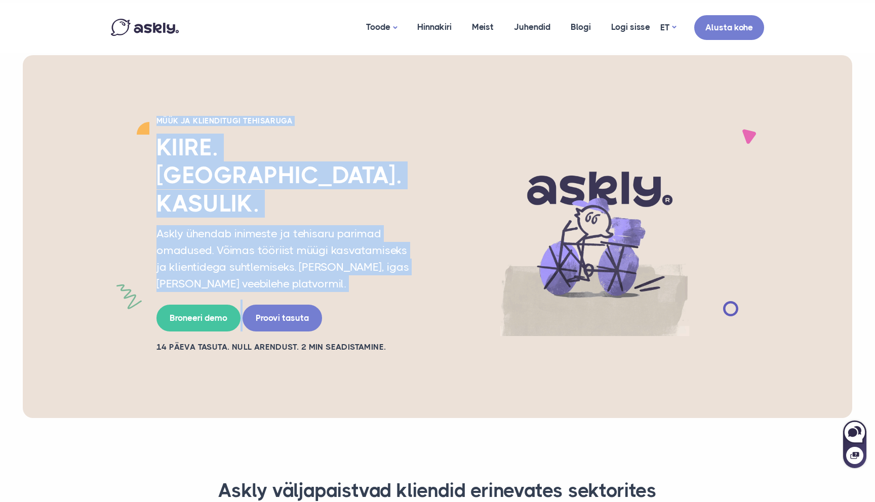
click at [80, 243] on div "Müük ja klienditugi tehisaruga Kiire. Inimlik. Kasulik. Askly ühendab inimeste …" at bounding box center [437, 236] width 829 height 363
drag, startPoint x: 68, startPoint y: 87, endPoint x: 72, endPoint y: 250, distance: 163.1
click at [72, 251] on div "Müük ja klienditugi tehisaruga Kiire. Inimlik. Kasulik. Askly ühendab inimeste …" at bounding box center [437, 236] width 829 height 363
click at [72, 250] on div "Müük ja klienditugi tehisaruga Kiire. Inimlik. Kasulik. Askly ühendab inimeste …" at bounding box center [437, 236] width 829 height 363
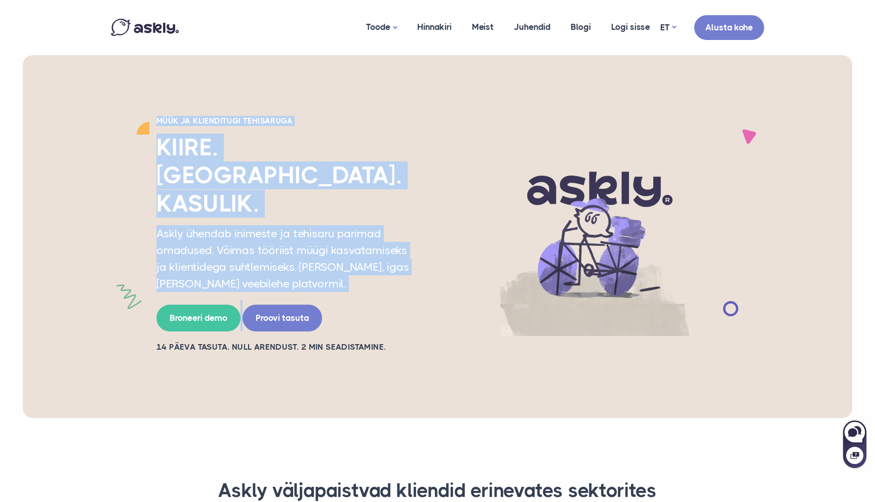
drag, startPoint x: 72, startPoint y: 250, endPoint x: 78, endPoint y: 110, distance: 139.9
click at [78, 110] on div "Müük ja klienditugi tehisaruga Kiire. Inimlik. Kasulik. Askly ühendab inimeste …" at bounding box center [437, 236] width 829 height 363
drag, startPoint x: 78, startPoint y: 110, endPoint x: 78, endPoint y: 249, distance: 138.2
click at [78, 249] on div "Müük ja klienditugi tehisaruga Kiire. Inimlik. Kasulik. Askly ühendab inimeste …" at bounding box center [437, 236] width 829 height 363
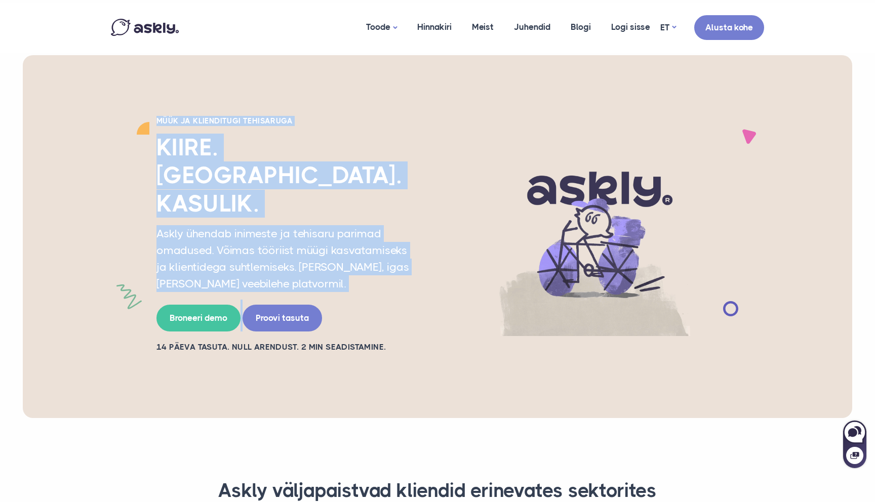
click at [78, 249] on div "Müük ja klienditugi tehisaruga Kiire. Inimlik. Kasulik. Askly ühendab inimeste …" at bounding box center [437, 236] width 829 height 363
drag, startPoint x: 78, startPoint y: 249, endPoint x: 77, endPoint y: 105, distance: 143.3
click at [77, 105] on div "Müük ja klienditugi tehisaruga Kiire. Inimlik. Kasulik. Askly ühendab inimeste …" at bounding box center [437, 236] width 829 height 363
drag, startPoint x: 77, startPoint y: 105, endPoint x: 76, endPoint y: 241, distance: 136.2
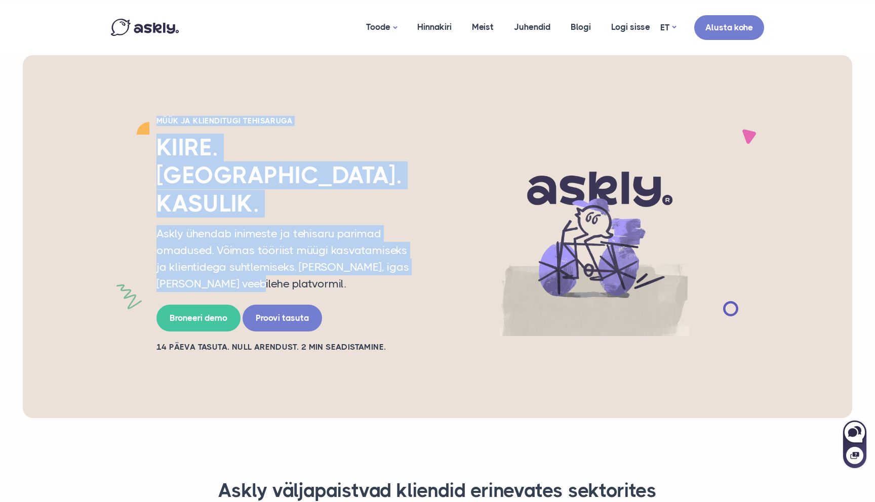
click at [76, 241] on div "Müük ja klienditugi tehisaruga Kiire. Inimlik. Kasulik. Askly ühendab inimeste …" at bounding box center [437, 236] width 829 height 363
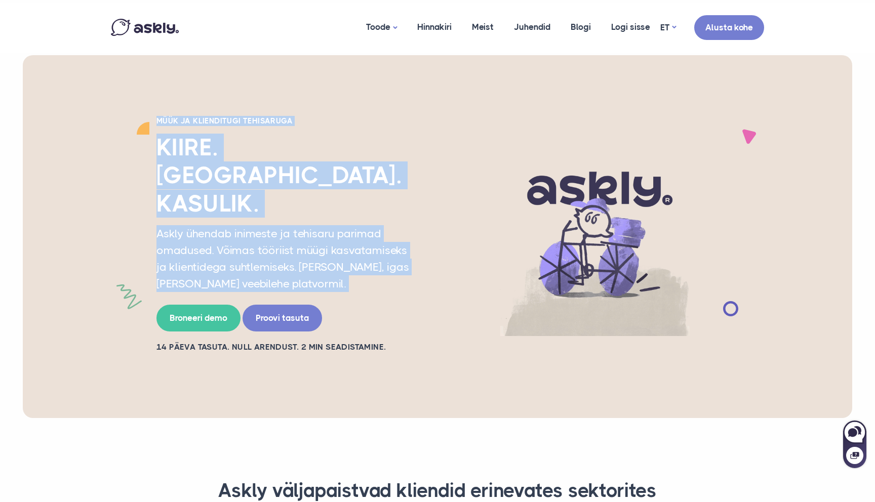
drag, startPoint x: 80, startPoint y: 258, endPoint x: 80, endPoint y: 119, distance: 138.2
click at [80, 119] on div "Müük ja klienditugi tehisaruga Kiire. Inimlik. Kasulik. Askly ühendab inimeste …" at bounding box center [437, 236] width 829 height 363
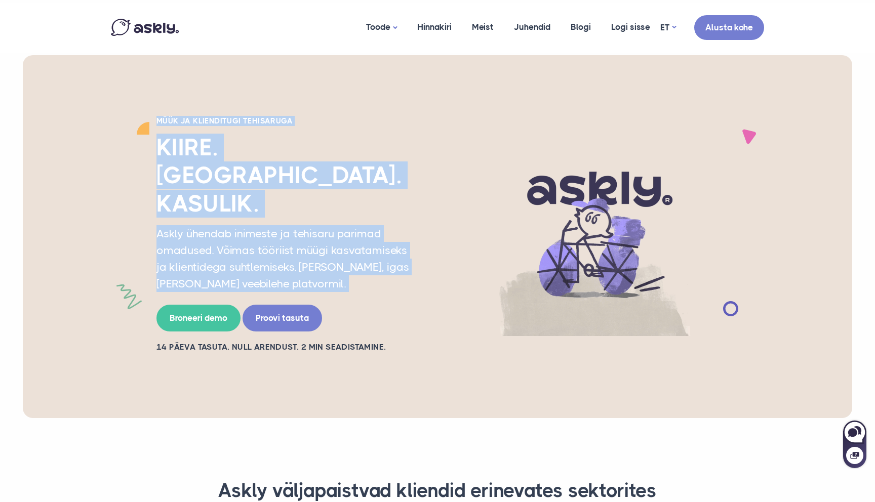
click at [80, 119] on div "Müük ja klienditugi tehisaruga Kiire. Inimlik. Kasulik. Askly ühendab inimeste …" at bounding box center [437, 236] width 829 height 363
drag, startPoint x: 80, startPoint y: 119, endPoint x: 77, endPoint y: 239, distance: 120.0
click at [77, 239] on div "Müük ja klienditugi tehisaruga Kiire. Inimlik. Kasulik. Askly ühendab inimeste …" at bounding box center [437, 236] width 829 height 363
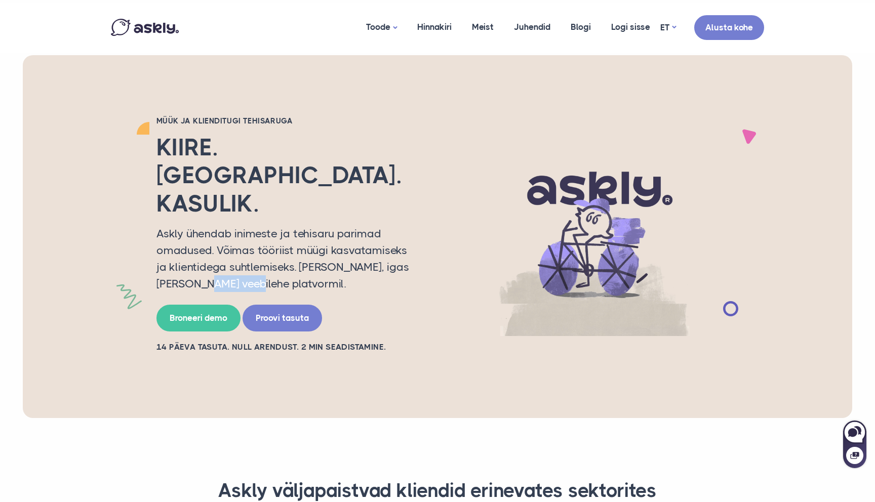
click at [77, 240] on div "Müük ja klienditugi tehisaruga Kiire. Inimlik. Kasulik. Askly ühendab inimeste …" at bounding box center [437, 236] width 829 height 363
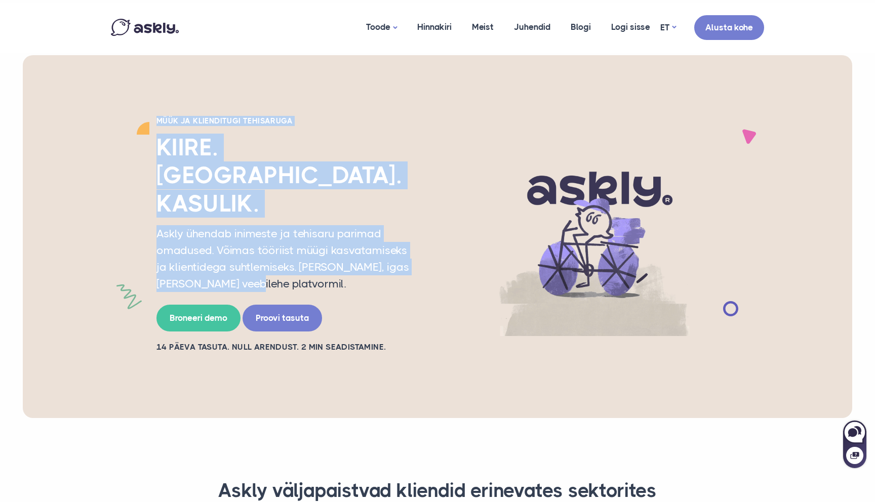
drag, startPoint x: 77, startPoint y: 240, endPoint x: 82, endPoint y: 110, distance: 130.2
click at [82, 110] on div "Müük ja klienditugi tehisaruga Kiire. Inimlik. Kasulik. Askly ühendab inimeste …" at bounding box center [437, 236] width 829 height 363
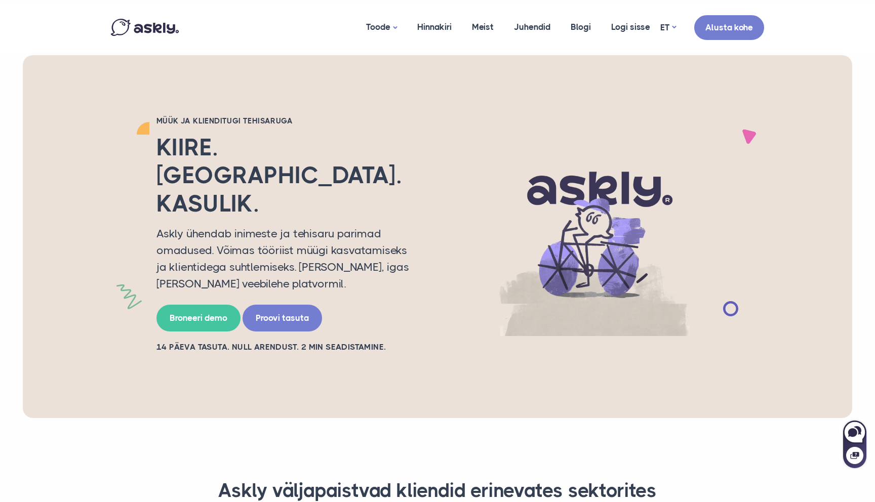
click at [82, 110] on div "Müük ja klienditugi tehisaruga Kiire. Inimlik. Kasulik. Askly ühendab inimeste …" at bounding box center [437, 236] width 829 height 363
click at [94, 96] on div "Müük ja klienditugi tehisaruga Kiire. Inimlik. Kasulik. Askly ühendab inimeste …" at bounding box center [437, 236] width 829 height 363
click at [79, 28] on nav "Toode AI assistent Vestlusaken Hinnakiri Meist Juhendid Blogi Logi sisse ET EN …" at bounding box center [437, 28] width 875 height 50
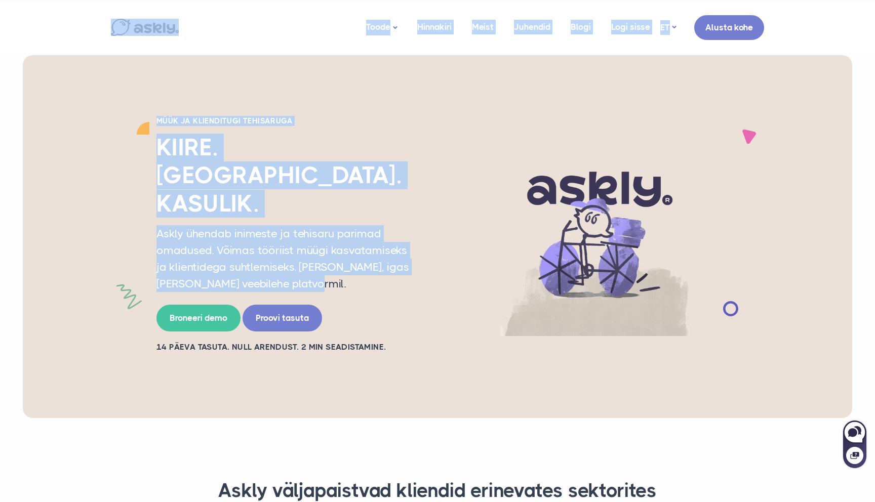
drag, startPoint x: 86, startPoint y: 29, endPoint x: 278, endPoint y: 232, distance: 279.7
click at [278, 230] on p "Askly ühendab inimeste ja tehisaru parimad omadused. Võimas tööriist müügi kasv…" at bounding box center [287, 258] width 263 height 67
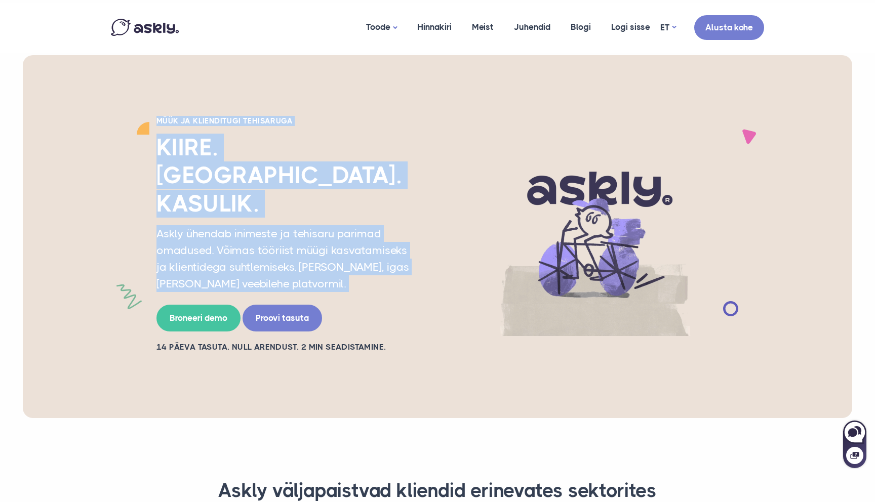
drag, startPoint x: 278, startPoint y: 230, endPoint x: 99, endPoint y: 103, distance: 219.3
click at [99, 103] on div "Müük ja klienditugi tehisaruga Kiire. Inimlik. Kasulik. Askly ühendab inimeste …" at bounding box center [437, 236] width 829 height 363
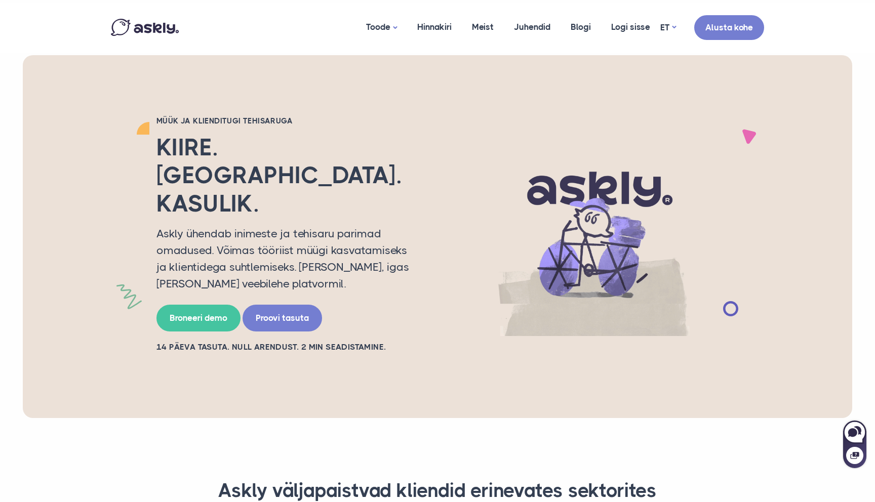
click at [99, 103] on div "Müük ja klienditugi tehisaruga Kiire. Inimlik. Kasulik. Askly ühendab inimeste …" at bounding box center [437, 236] width 829 height 363
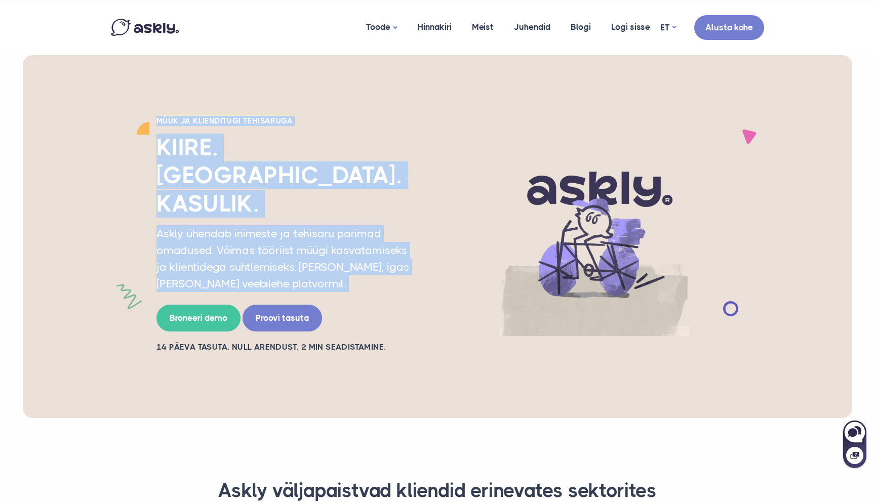
drag, startPoint x: 99, startPoint y: 103, endPoint x: 279, endPoint y: 233, distance: 221.6
click at [279, 233] on div "Müük ja klienditugi tehisaruga Kiire. Inimlik. Kasulik. Askly ühendab inimeste …" at bounding box center [437, 236] width 829 height 363
click at [279, 233] on p "Askly ühendab inimeste ja tehisaru parimad omadused. Võimas tööriist müügi kasv…" at bounding box center [287, 258] width 263 height 67
drag, startPoint x: 279, startPoint y: 233, endPoint x: 96, endPoint y: 100, distance: 226.5
click at [96, 100] on div "Müük ja klienditugi tehisaruga Kiire. Inimlik. Kasulik. Askly ühendab inimeste …" at bounding box center [437, 236] width 829 height 363
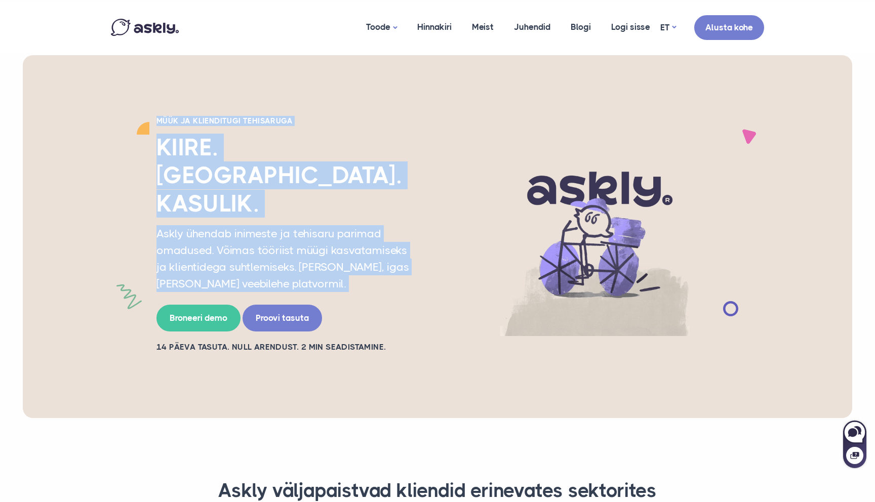
click at [96, 100] on div "Müük ja klienditugi tehisaruga Kiire. Inimlik. Kasulik. Askly ühendab inimeste …" at bounding box center [437, 236] width 829 height 363
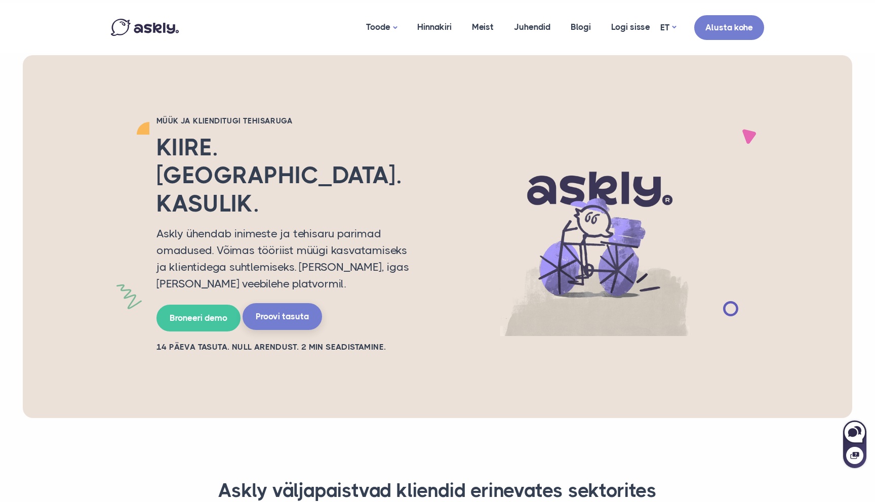
click at [280, 303] on link "Proovi tasuta" at bounding box center [281, 316] width 79 height 27
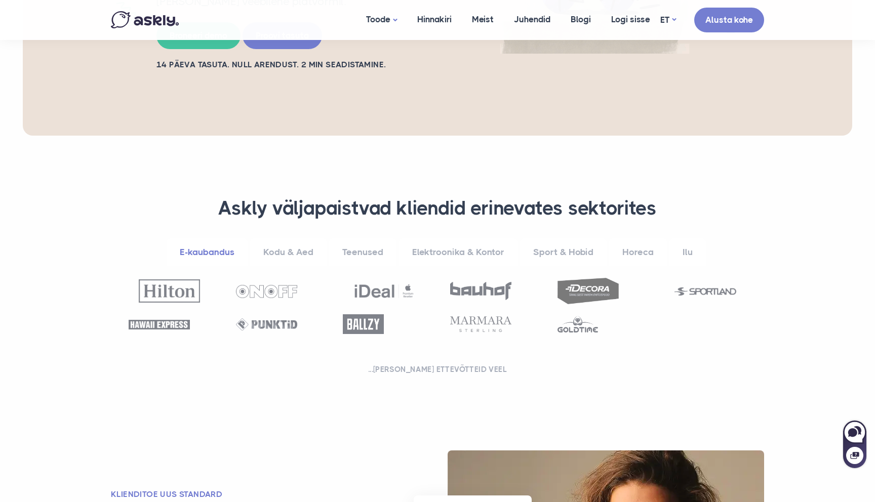
scroll to position [293, 0]
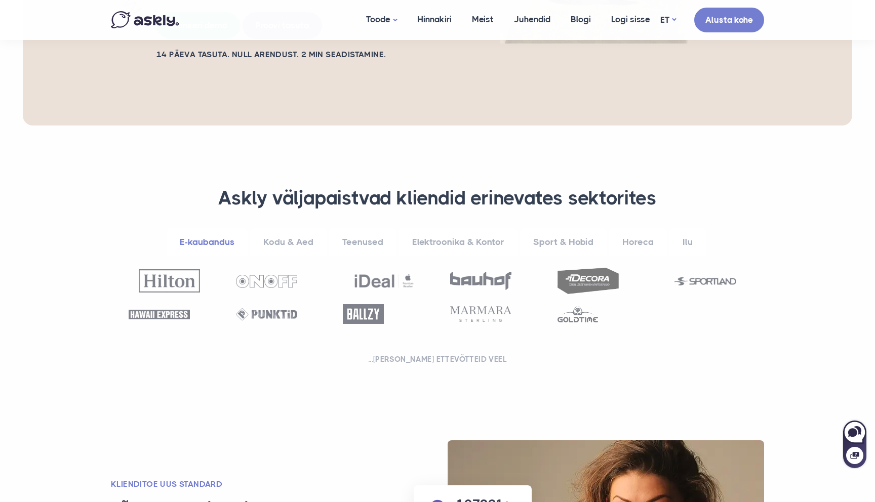
click at [77, 263] on section "**********" at bounding box center [437, 278] width 875 height 305
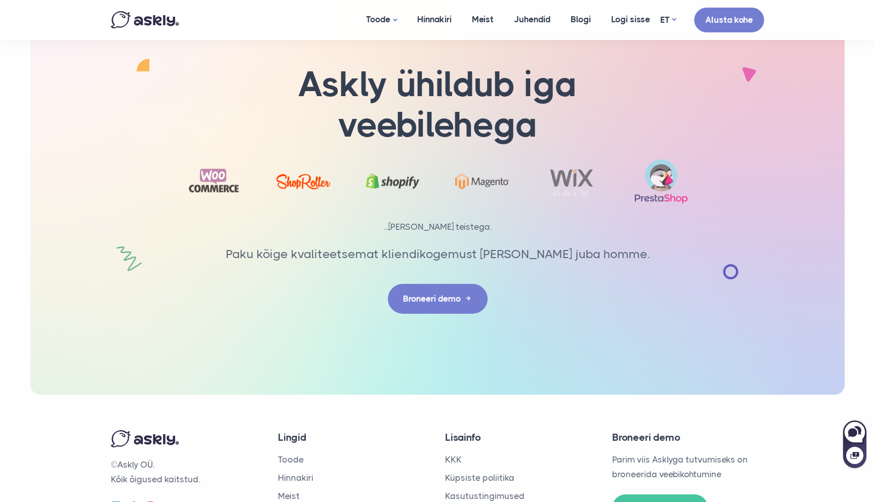
scroll to position [3231, 0]
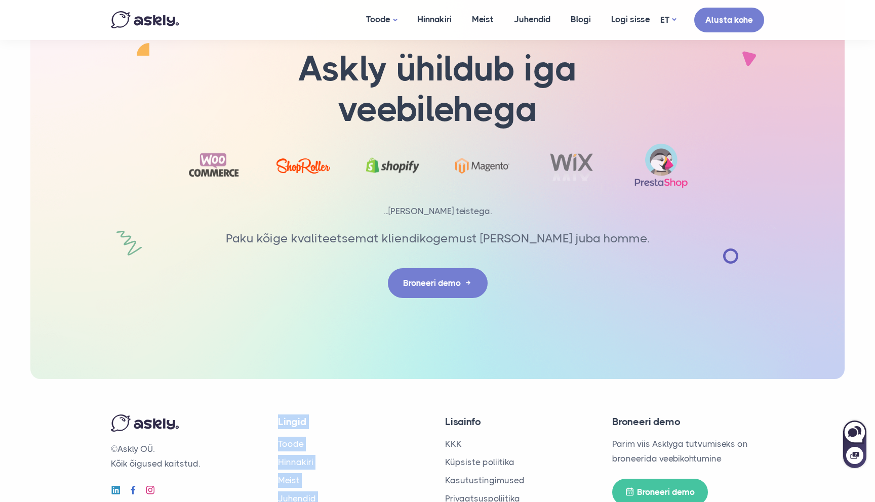
drag, startPoint x: 332, startPoint y: 341, endPoint x: 344, endPoint y: 471, distance: 130.7
click at [344, 471] on div "© Askly OÜ. Kõik õigused kaitstud. Lingid Toode Hinnakiri Meist Juhendid Blogi …" at bounding box center [437, 469] width 668 height 180
drag, startPoint x: 344, startPoint y: 471, endPoint x: 336, endPoint y: 346, distance: 124.8
click at [336, 379] on div "© Askly OÜ. Kõik õigused kaitstud. Lingid Toode Hinnakiri Meist Juhendid Blogi …" at bounding box center [437, 469] width 668 height 180
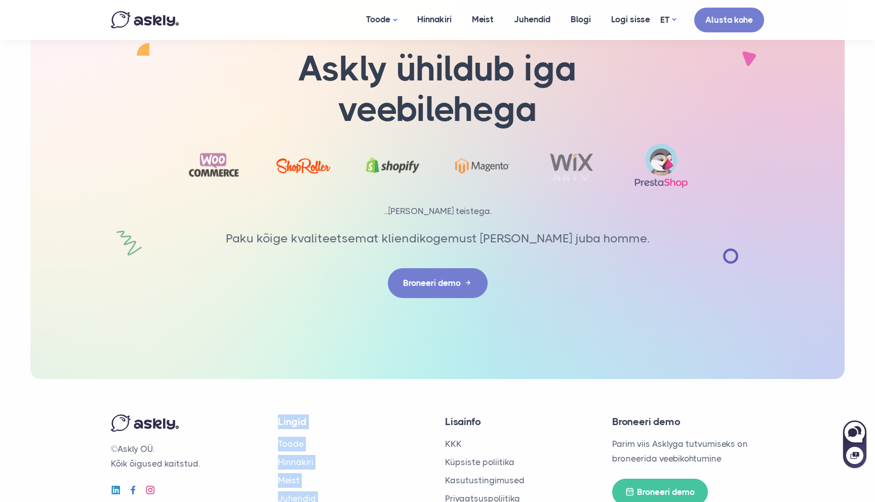
click at [336, 379] on div "© Askly OÜ. Kõik õigused kaitstud. Lingid Toode Hinnakiri Meist Juhendid Blogi …" at bounding box center [437, 469] width 668 height 180
drag, startPoint x: 336, startPoint y: 346, endPoint x: 338, endPoint y: 471, distance: 124.6
click at [338, 471] on div "© Askly OÜ. Kõik õigused kaitstud. Lingid Toode Hinnakiri Meist Juhendid Blogi …" at bounding box center [437, 469] width 668 height 180
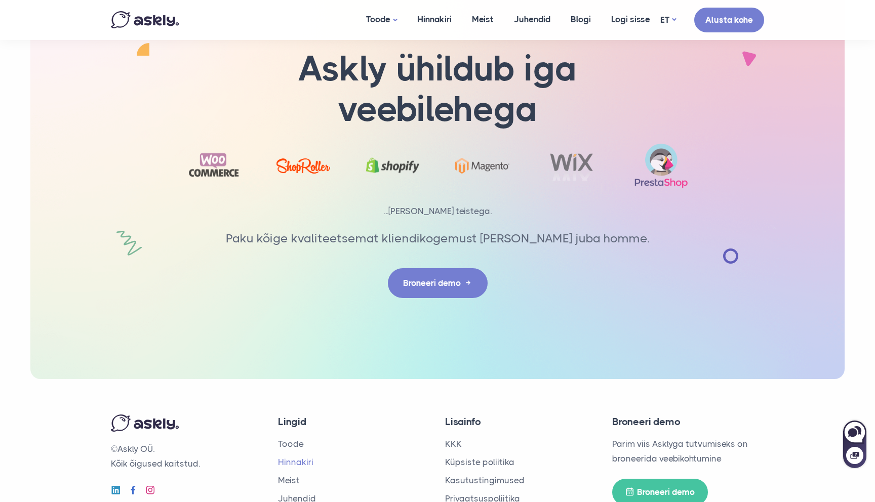
click at [295, 457] on link "Hinnakiri" at bounding box center [295, 462] width 35 height 10
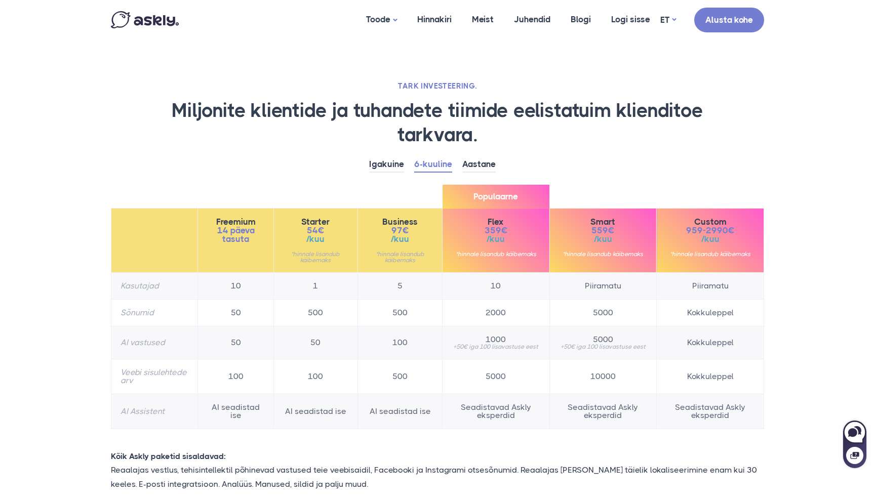
click at [60, 210] on section "TARK INVESTEERING. Miljonite klientide ja tuhandete tiimide eelistatuim kliendi…" at bounding box center [437, 376] width 875 height 753
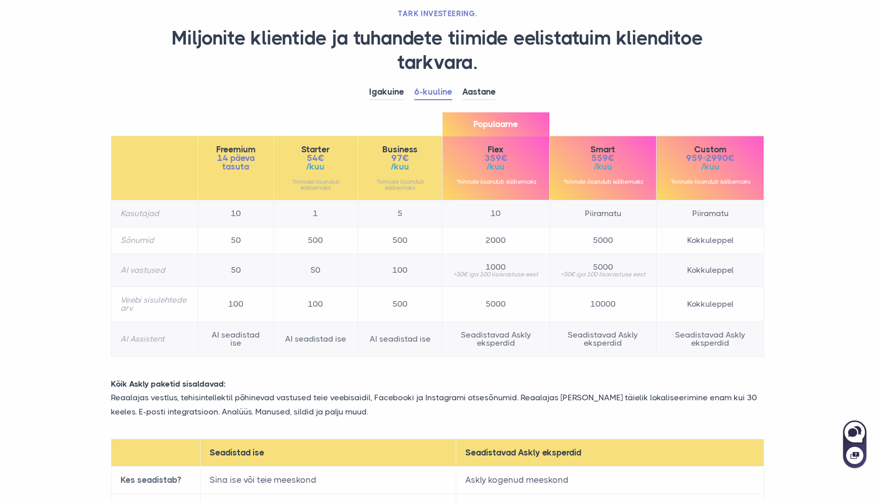
scroll to position [82, 0]
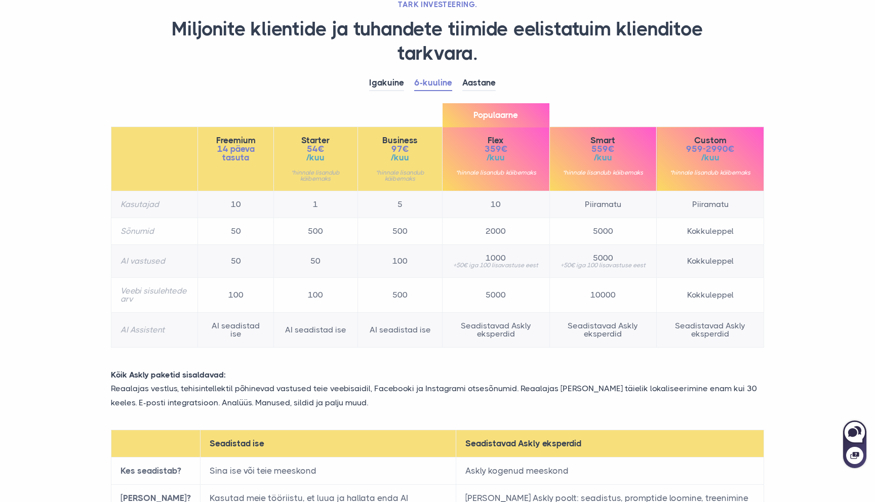
click at [61, 137] on section "TARK INVESTEERING. Miljonite klientide ja tuhandete tiimide eelistatuim kliendi…" at bounding box center [437, 294] width 875 height 753
click at [60, 124] on section "TARK INVESTEERING. Miljonite klientide ja tuhandete tiimide eelistatuim kliendi…" at bounding box center [437, 294] width 875 height 753
click at [73, 98] on section "TARK INVESTEERING. Miljonite klientide ja tuhandete tiimide eelistatuim kliendi…" at bounding box center [437, 294] width 875 height 753
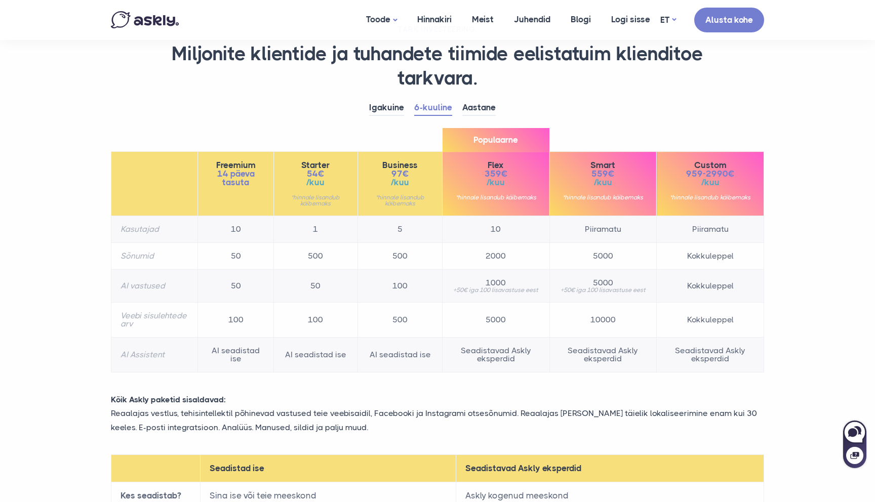
scroll to position [0, 0]
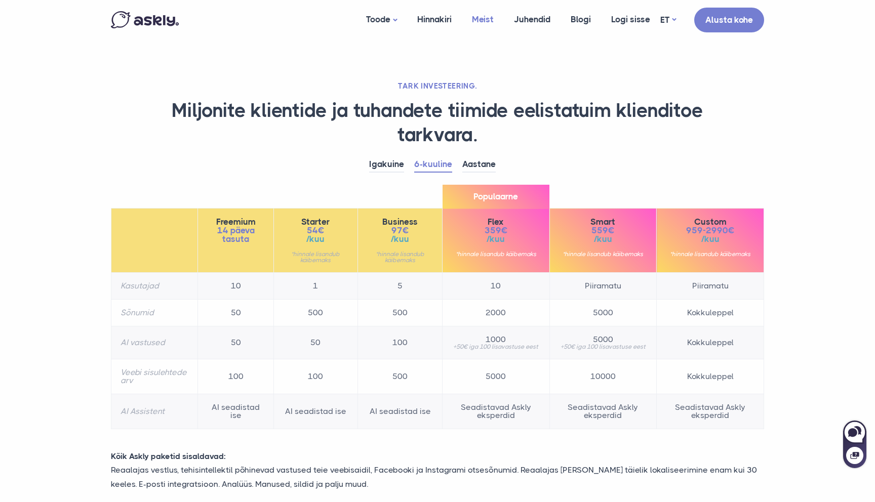
click at [480, 20] on link "Meist" at bounding box center [483, 19] width 42 height 39
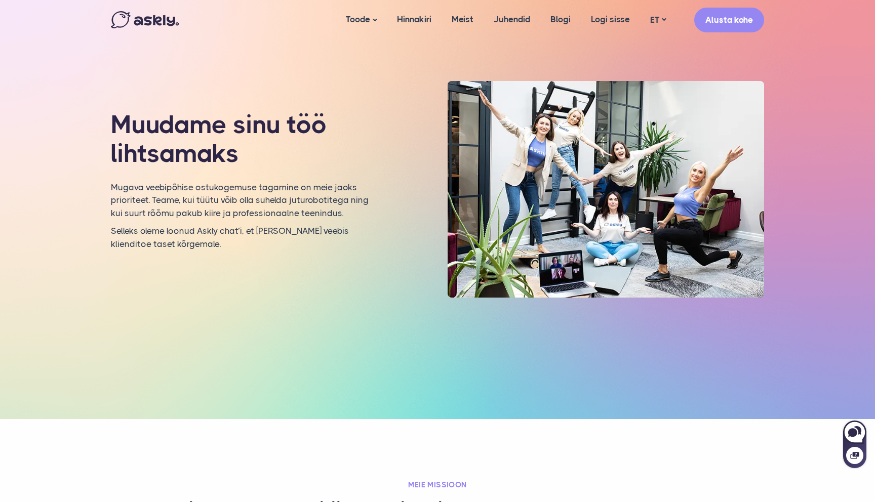
click at [318, 294] on div "Muudame sinu töö lihtsamaks Mugava veebipõhise ostukogemuse tagamine on meie ja…" at bounding box center [437, 219] width 673 height 277
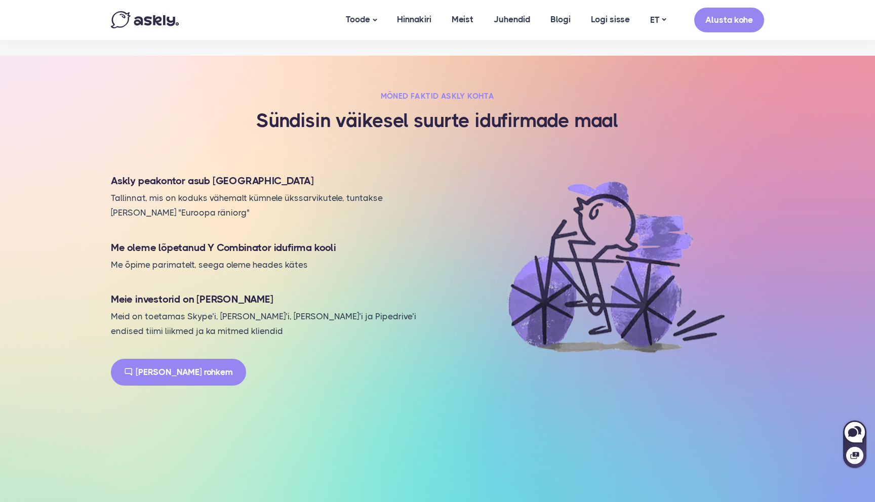
scroll to position [859, 0]
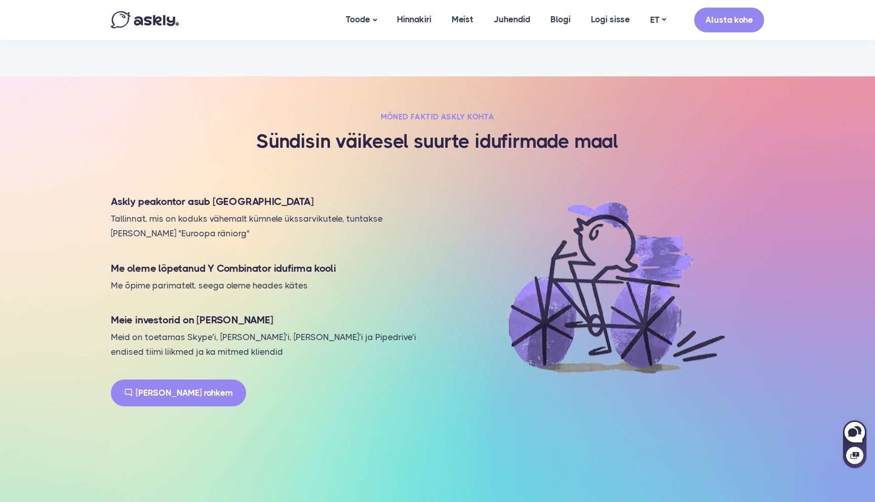
click at [78, 115] on section "Mõned faktid Askly kohta Sündisin väikesel suurte idufirmade maal Askly peakont…" at bounding box center [437, 265] width 875 height 378
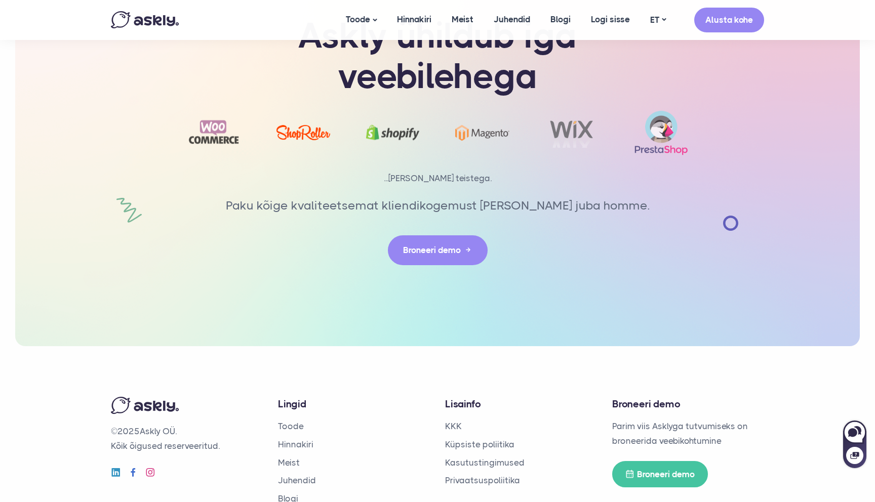
scroll to position [2241, 0]
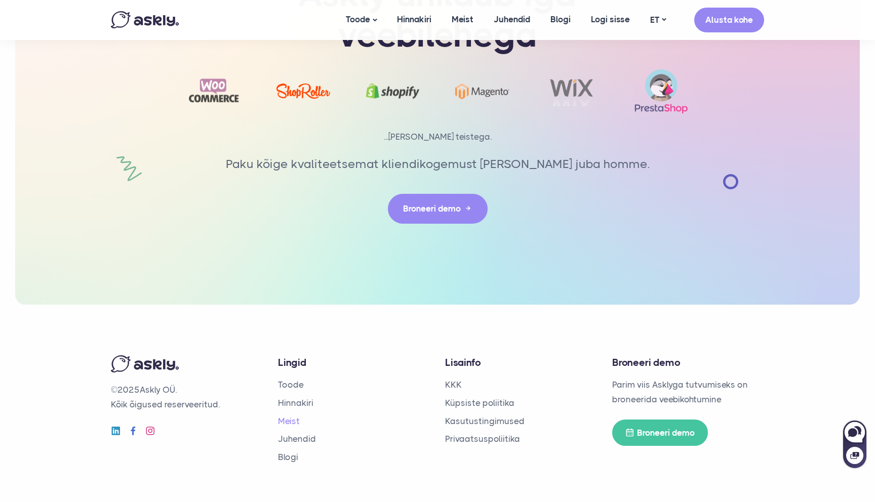
click at [287, 416] on link "Meist" at bounding box center [289, 421] width 22 height 10
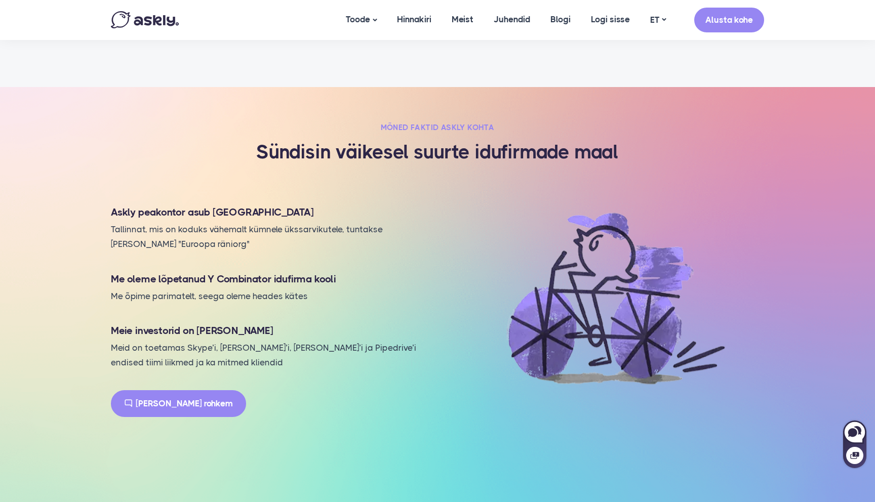
scroll to position [846, 0]
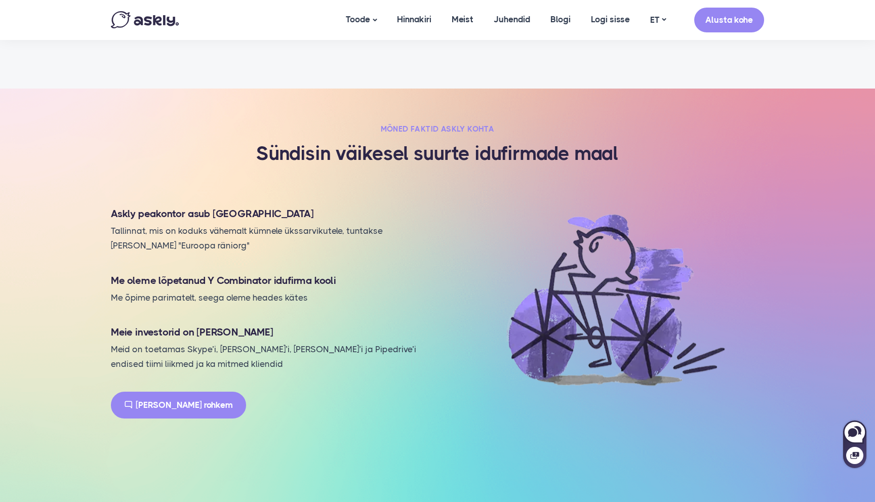
click at [58, 264] on section "Mõned faktid Askly kohta Sündisin väikesel suurte idufirmade maal Askly peakont…" at bounding box center [437, 278] width 875 height 378
click at [67, 269] on section "Mõned faktid Askly kohta Sündisin väikesel suurte idufirmade maal Askly peakont…" at bounding box center [437, 278] width 875 height 378
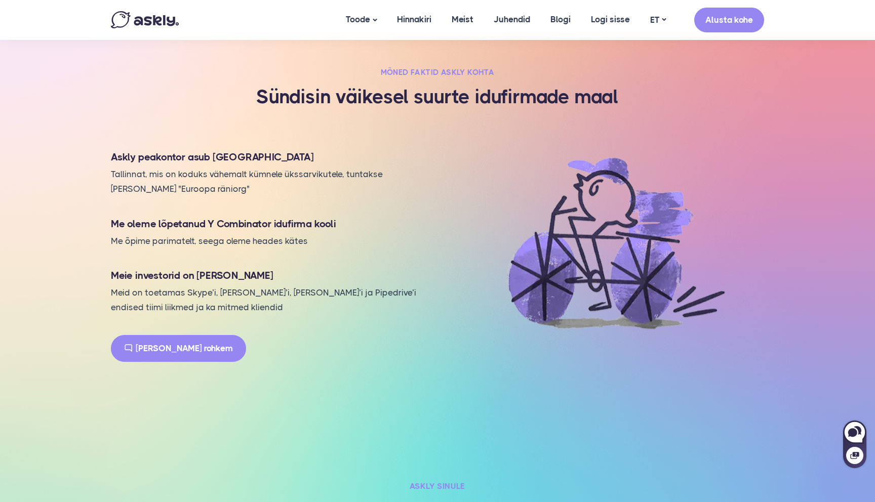
scroll to position [890, 0]
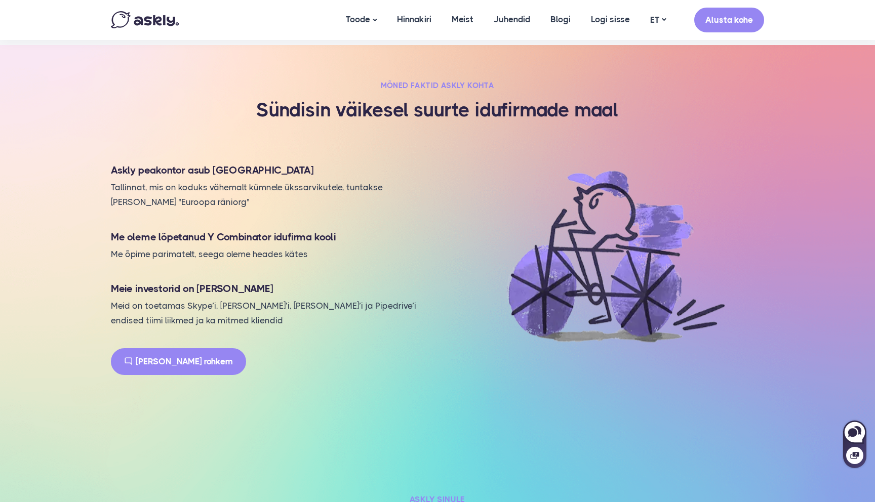
click at [70, 267] on section "Mõned faktid Askly kohta Sündisin väikesel suurte idufirmade maal Askly peakont…" at bounding box center [437, 234] width 875 height 378
click at [79, 308] on section "Mõned faktid Askly kohta Sündisin väikesel suurte idufirmade maal Askly peakont…" at bounding box center [437, 234] width 875 height 378
click at [83, 321] on section "Mõned faktid Askly kohta Sündisin väikesel suurte idufirmade maal Askly peakont…" at bounding box center [437, 234] width 875 height 378
click at [75, 306] on section "Mõned faktid Askly kohta Sündisin väikesel suurte idufirmade maal Askly peakont…" at bounding box center [437, 234] width 875 height 378
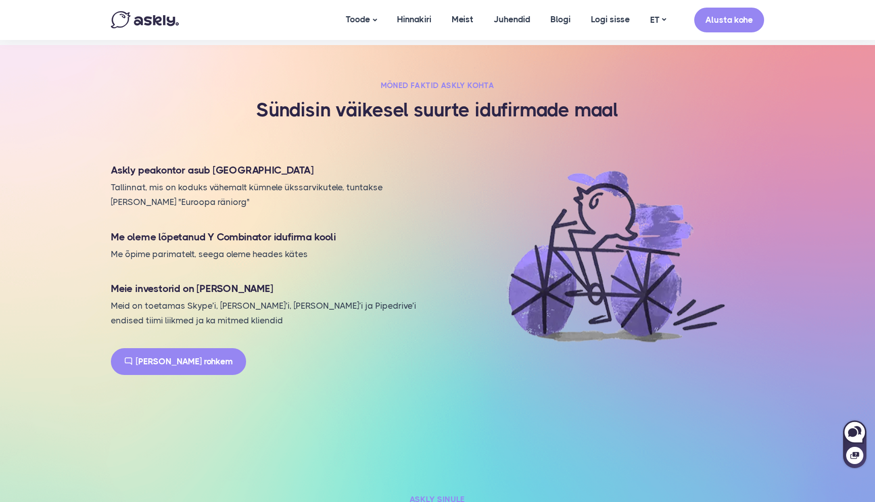
click at [80, 313] on section "Mõned faktid Askly kohta Sündisin väikesel suurte idufirmade maal Askly peakont…" at bounding box center [437, 234] width 875 height 378
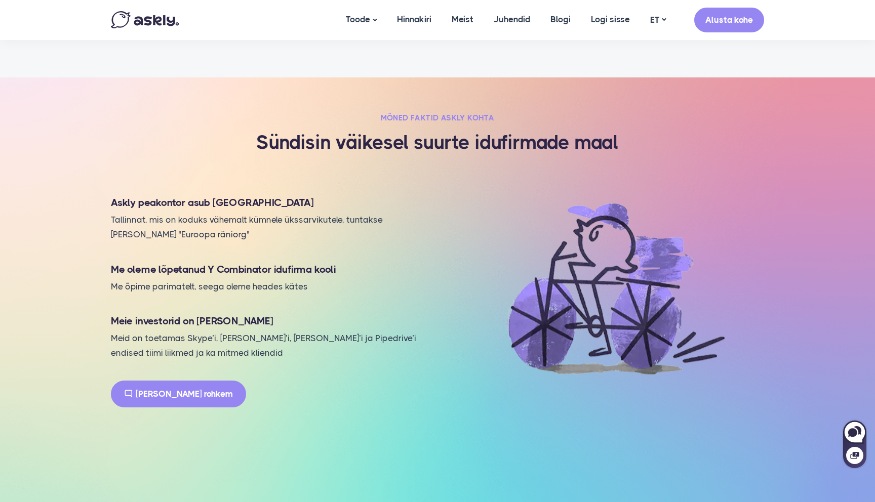
scroll to position [857, 0]
click at [53, 373] on section "Mõned faktid Askly kohta Sündisin väikesel suurte idufirmade maal Askly peakont…" at bounding box center [437, 267] width 875 height 378
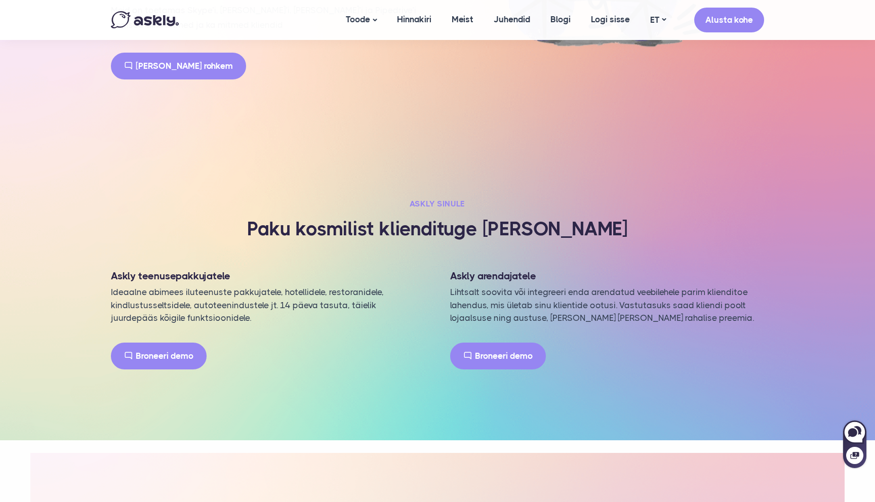
scroll to position [1223, 0]
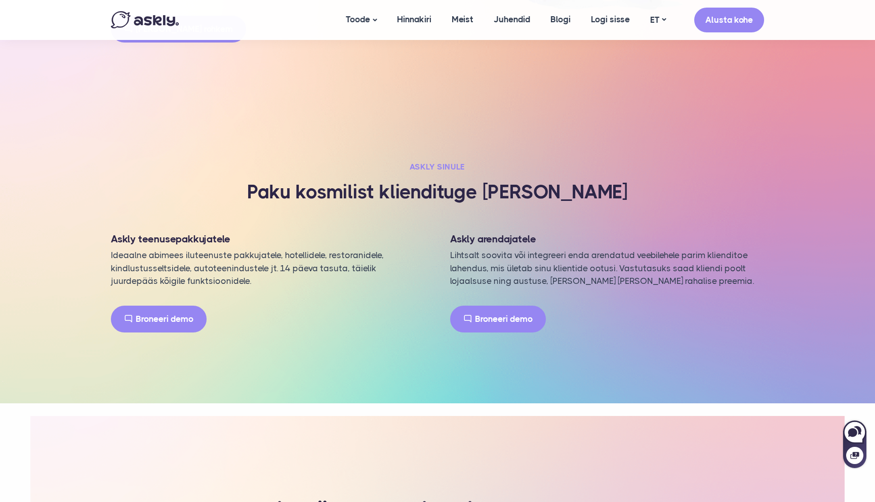
click at [63, 207] on section "Askly Sinule Paku kosmilist kliendituge juba täna Askly teenusepakkujatele Idea…" at bounding box center [437, 247] width 875 height 312
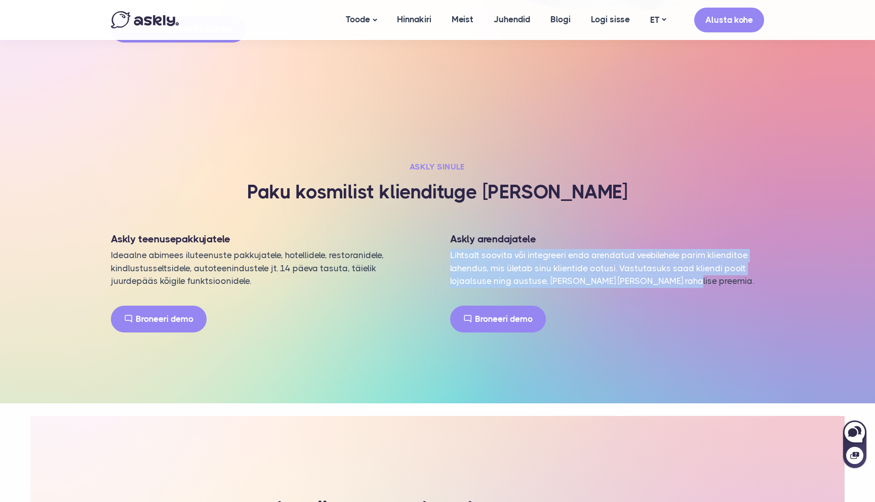
drag, startPoint x: 593, startPoint y: 228, endPoint x: 740, endPoint y: 271, distance: 153.0
click at [740, 271] on div "Askly arendajatele Lihtsalt soovita või integreeri enda arendatud veebilehele p…" at bounding box center [606, 275] width 339 height 113
click at [740, 271] on p "Lihtsalt soovita või integreeri enda arendatud veebilehele parim klienditoe lah…" at bounding box center [607, 268] width 314 height 39
drag, startPoint x: 740, startPoint y: 271, endPoint x: 650, endPoint y: 212, distance: 107.8
click at [650, 219] on div "Askly arendajatele Lihtsalt soovita või integreeri enda arendatud veebilehele p…" at bounding box center [606, 275] width 339 height 113
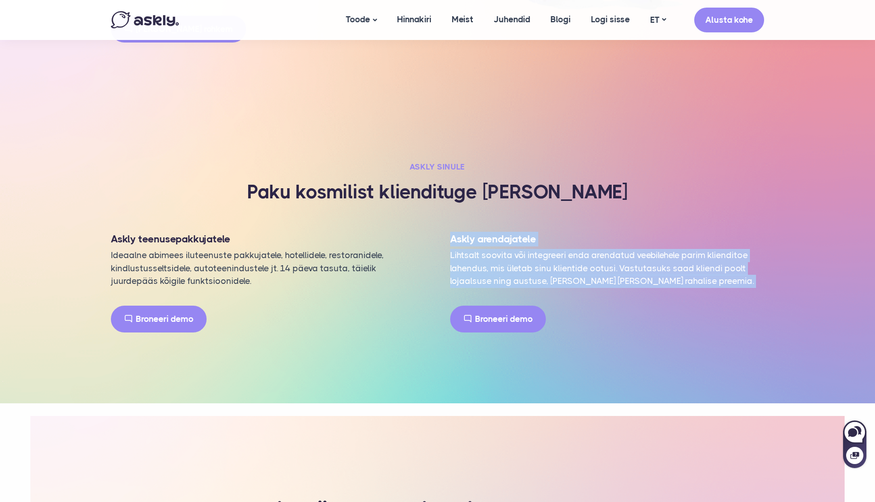
click at [650, 219] on div "Askly arendajatele Lihtsalt soovita või integreeri enda arendatud veebilehele p…" at bounding box center [606, 275] width 339 height 113
drag, startPoint x: 650, startPoint y: 212, endPoint x: 689, endPoint y: 270, distance: 70.1
click at [689, 270] on div "Askly arendajatele Lihtsalt soovita või integreeri enda arendatud veebilehele p…" at bounding box center [606, 275] width 339 height 113
click at [689, 270] on p "Lihtsalt soovita või integreeri enda arendatud veebilehele parim klienditoe lah…" at bounding box center [607, 268] width 314 height 39
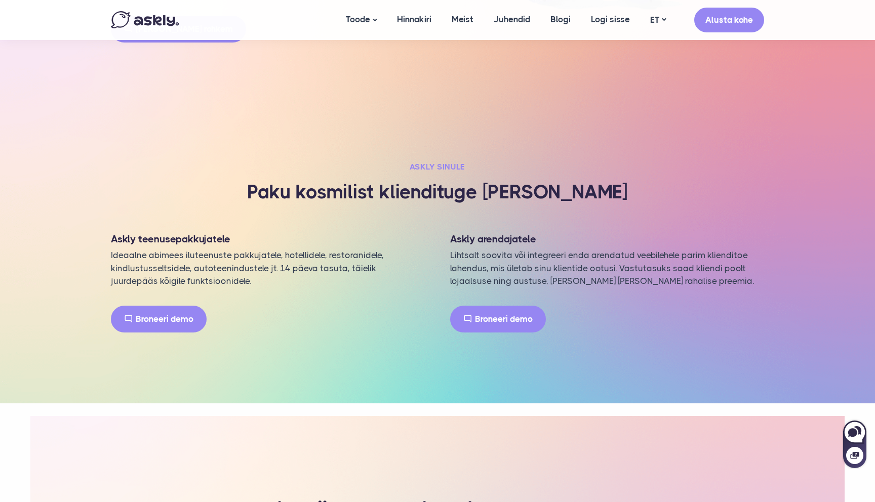
click at [676, 288] on div "Askly arendajatele Lihtsalt soovita või integreeri enda arendatud veebilehele p…" at bounding box center [606, 275] width 339 height 113
drag, startPoint x: 684, startPoint y: 270, endPoint x: 548, endPoint y: 268, distance: 135.7
click at [548, 268] on p "Lihtsalt soovita või integreeri enda arendatud veebilehele parim klienditoe lah…" at bounding box center [607, 268] width 314 height 39
click at [610, 306] on div "Broneeri demo" at bounding box center [607, 319] width 314 height 27
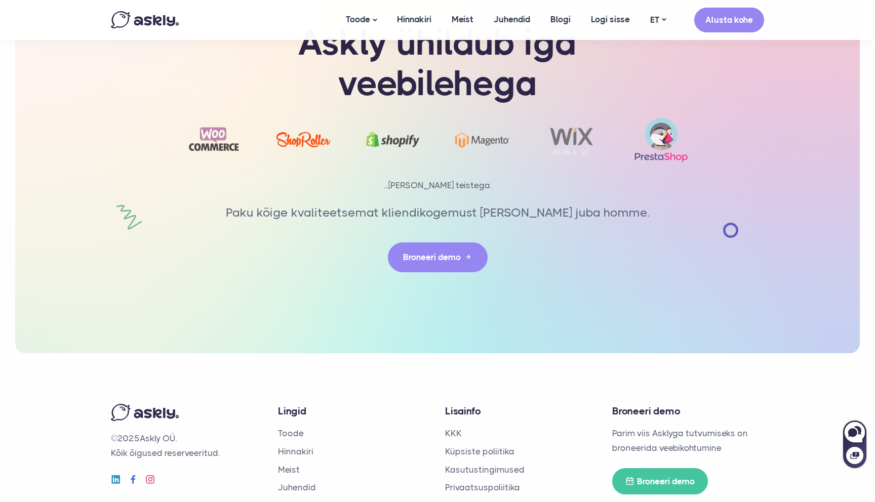
scroll to position [2241, 0]
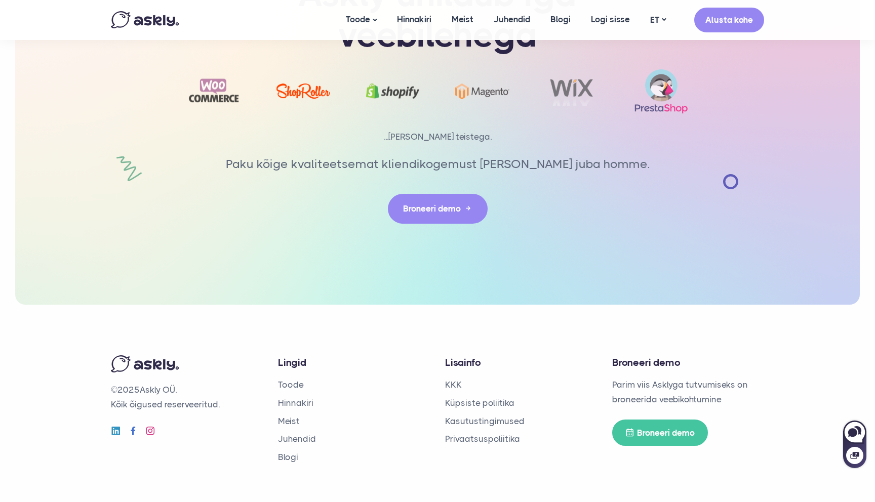
click at [175, 257] on div "Askly ühildub iga veebilehega" at bounding box center [437, 99] width 668 height 412
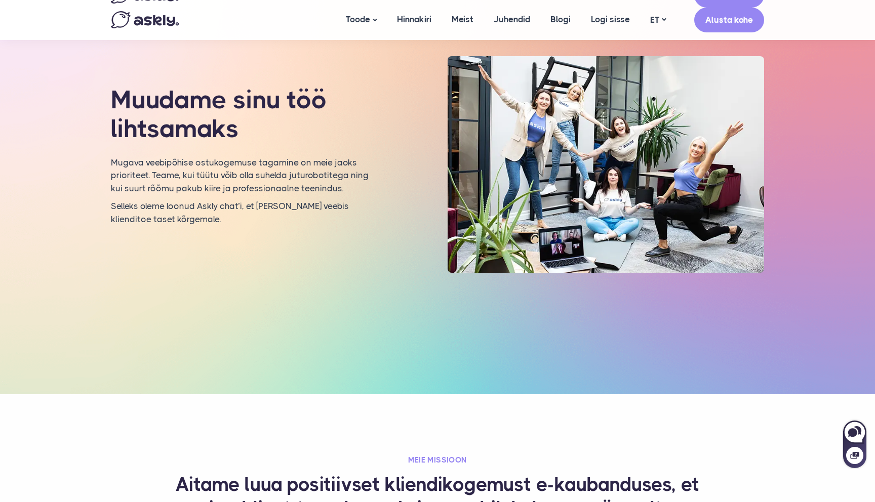
scroll to position [0, 0]
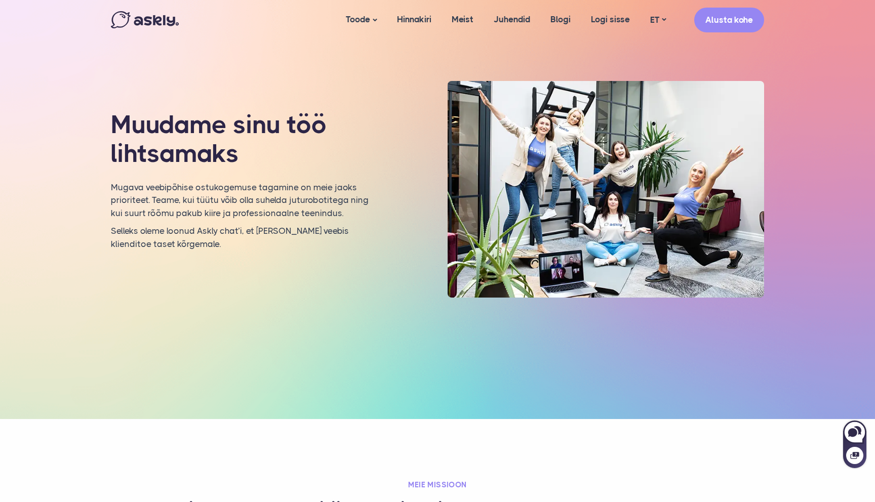
click at [343, 302] on div "Muudame sinu töö lihtsamaks Mugava veebipõhise ostukogemuse tagamine on meie ja…" at bounding box center [437, 219] width 673 height 277
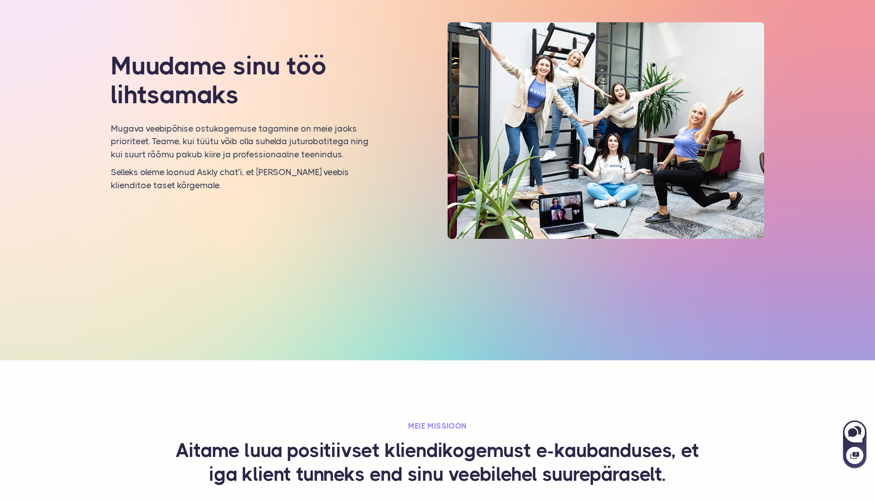
scroll to position [60, 0]
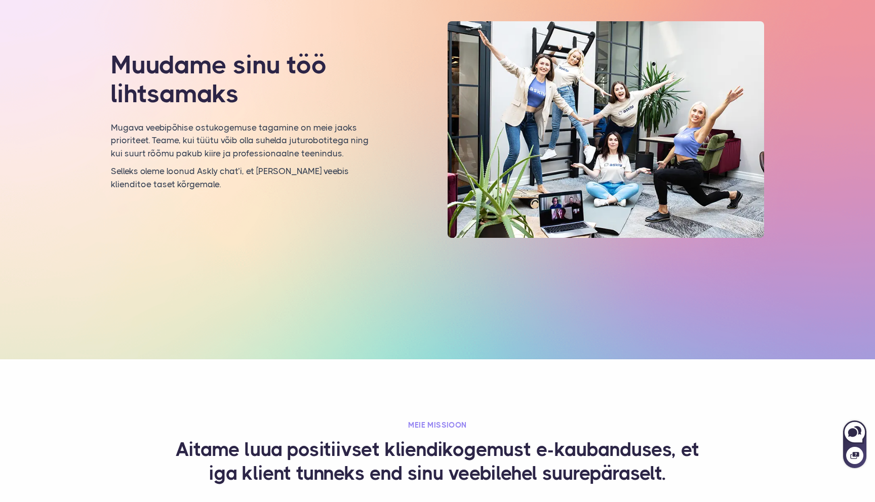
click at [332, 268] on div "Muudame sinu töö lihtsamaks Mugava veebipõhise ostukogemuse tagamine on meie ja…" at bounding box center [437, 159] width 673 height 277
click at [250, 240] on div "Muudame sinu töö lihtsamaks Mugava veebipõhise ostukogemuse tagamine on meie ja…" at bounding box center [437, 159] width 673 height 277
click at [256, 215] on div "Muudame sinu töö lihtsamaks Mugava veebipõhise ostukogemuse tagamine on meie ja…" at bounding box center [437, 159] width 673 height 277
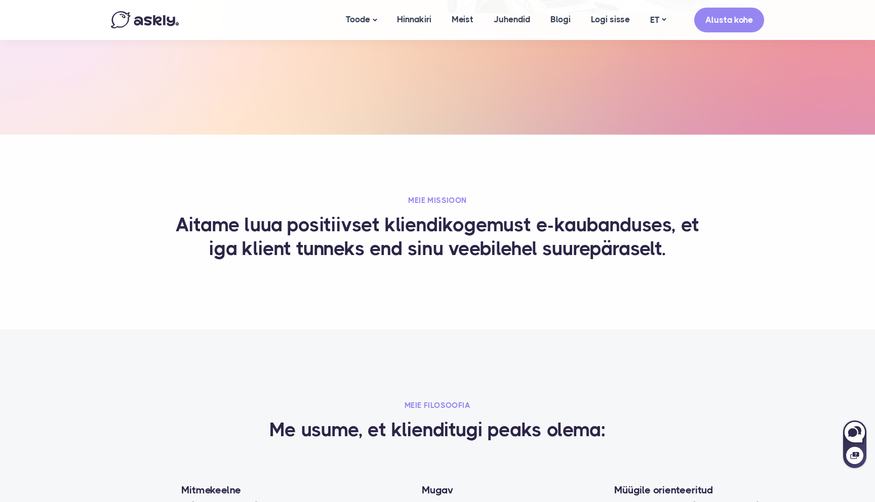
scroll to position [336, 0]
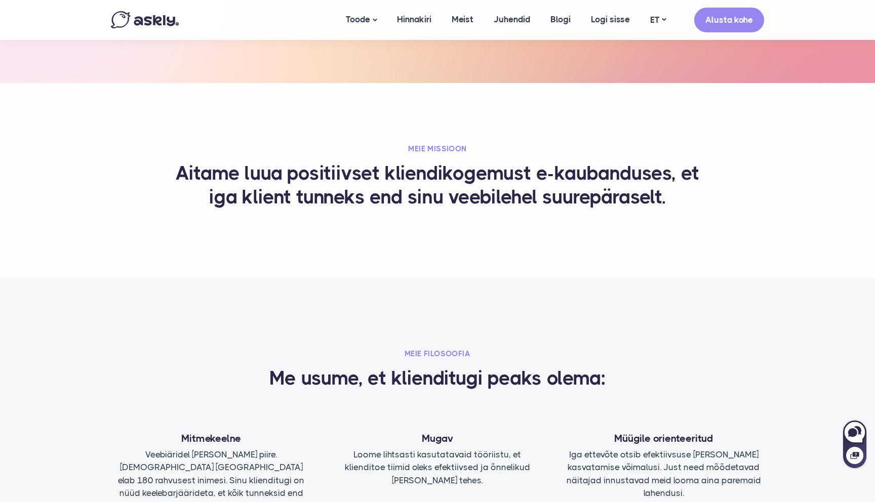
drag, startPoint x: 169, startPoint y: 335, endPoint x: 151, endPoint y: 335, distance: 17.7
click at [151, 335] on div "Meie filosoofia Me usume, et klienditugi peaks olema: Mitmekeelne Veebiäridel p…" at bounding box center [437, 438] width 668 height 321
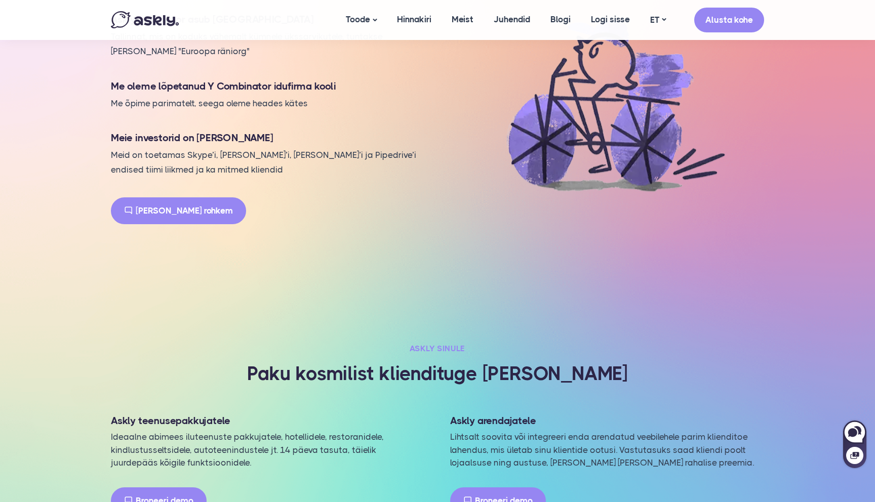
scroll to position [1039, 0]
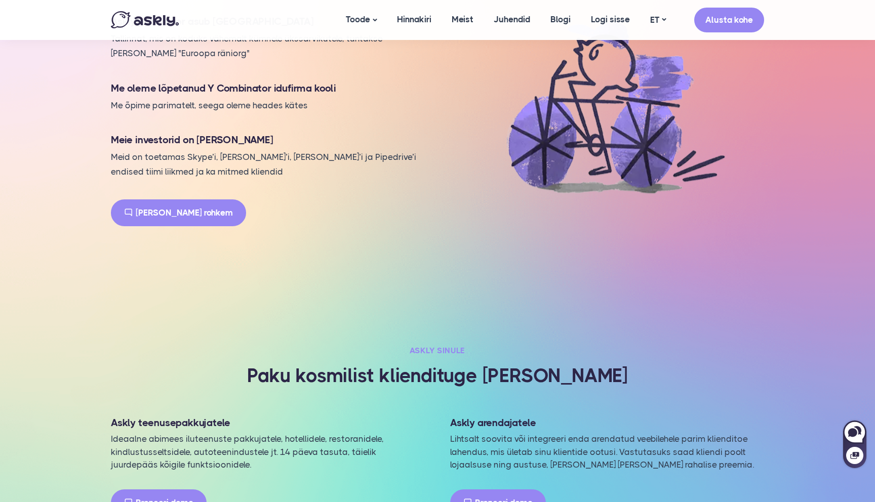
click at [48, 255] on section "Mõned faktid Askly kohta Sündisin väikesel suurte idufirmade maal Askly peakont…" at bounding box center [437, 85] width 875 height 378
click at [62, 274] on section "Askly Sinule Paku kosmilist kliendituge juba täna Askly teenusepakkujatele Idea…" at bounding box center [437, 430] width 875 height 312
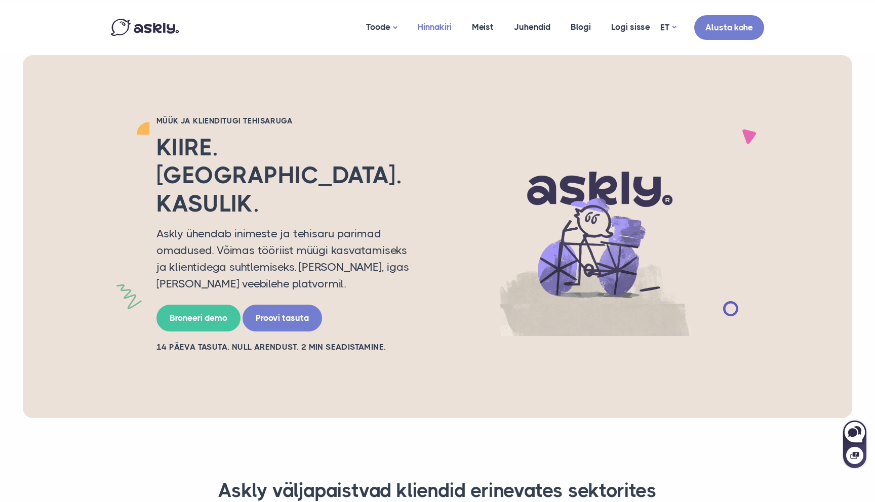
click at [431, 23] on link "Hinnakiri" at bounding box center [434, 27] width 55 height 49
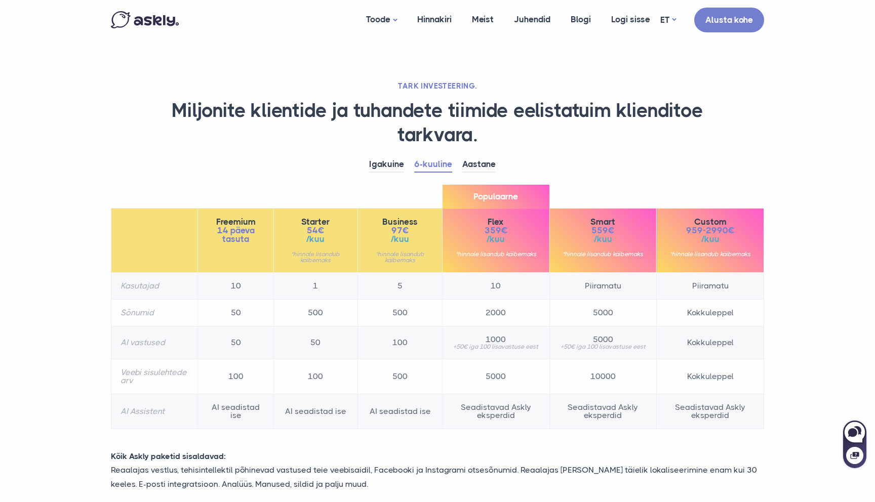
click at [67, 276] on section "TARK INVESTEERING. Miljonite klientide ja tuhandete tiimide eelistatuim kliendi…" at bounding box center [437, 376] width 875 height 753
click at [481, 165] on link "Aastane" at bounding box center [478, 165] width 33 height 16
click at [442, 165] on link "6-kuuline" at bounding box center [433, 165] width 38 height 16
click at [483, 159] on link "Aastane" at bounding box center [478, 165] width 33 height 16
click at [439, 165] on link "6-kuuline" at bounding box center [433, 165] width 38 height 16
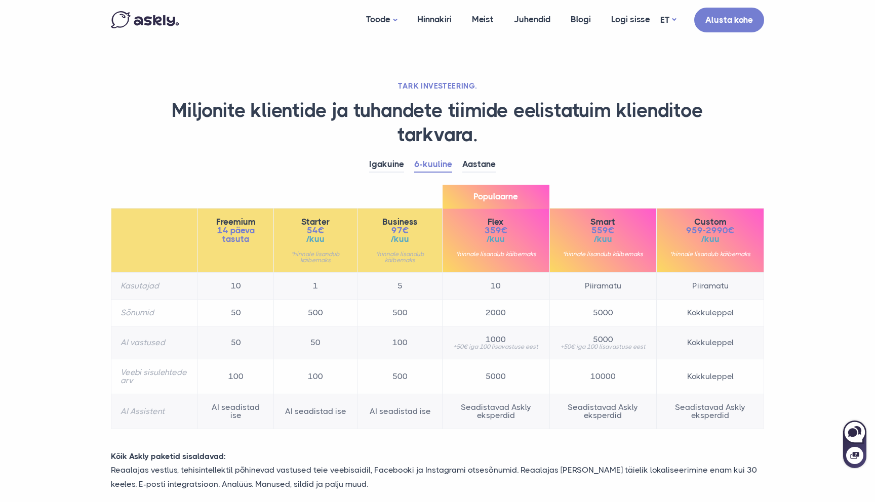
click at [278, 181] on div "Igakuine 6-kuuline Aastane Freemium 14 päeva tasuta 10" at bounding box center [437, 298] width 668 height 282
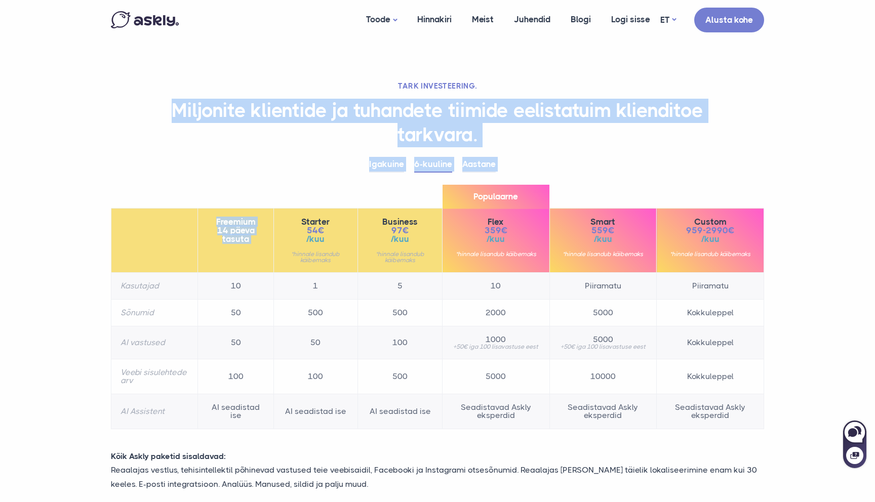
drag, startPoint x: 337, startPoint y: 186, endPoint x: 130, endPoint y: 99, distance: 225.3
click at [130, 99] on div "TARK INVESTEERING. Miljonite klientide ja tuhandete tiimide eelistatuim kliendi…" at bounding box center [437, 404] width 668 height 647
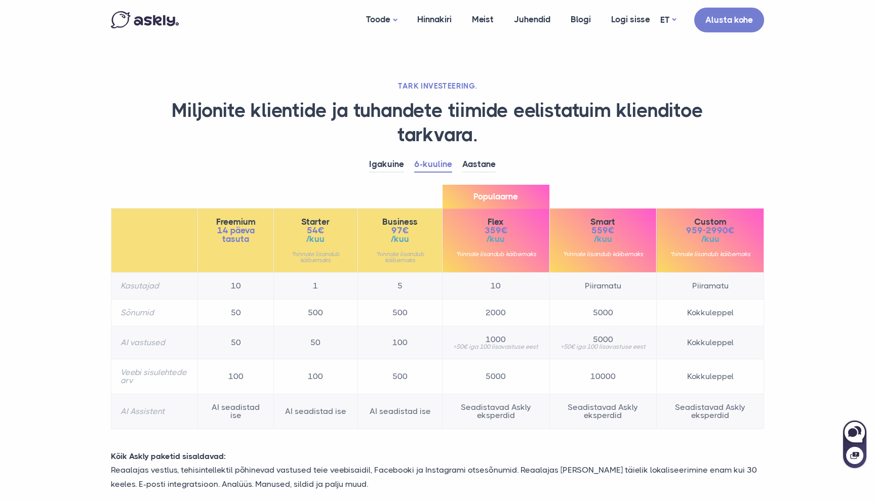
click at [130, 99] on h1 "Miljonite klientide ja tuhandete tiimide eelistatuim klienditoe tarkvara." at bounding box center [437, 123] width 653 height 48
click at [116, 120] on h1 "Miljonite klientide ja tuhandete tiimide eelistatuim klienditoe tarkvara." at bounding box center [437, 123] width 653 height 48
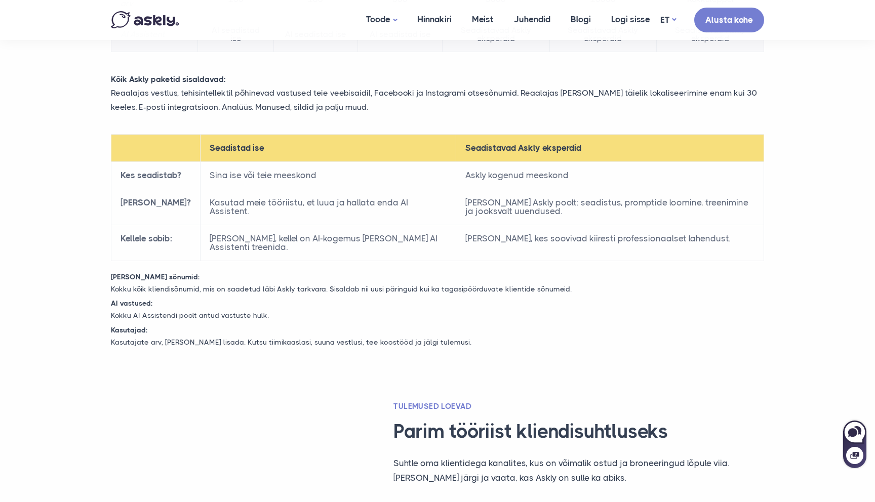
scroll to position [383, 0]
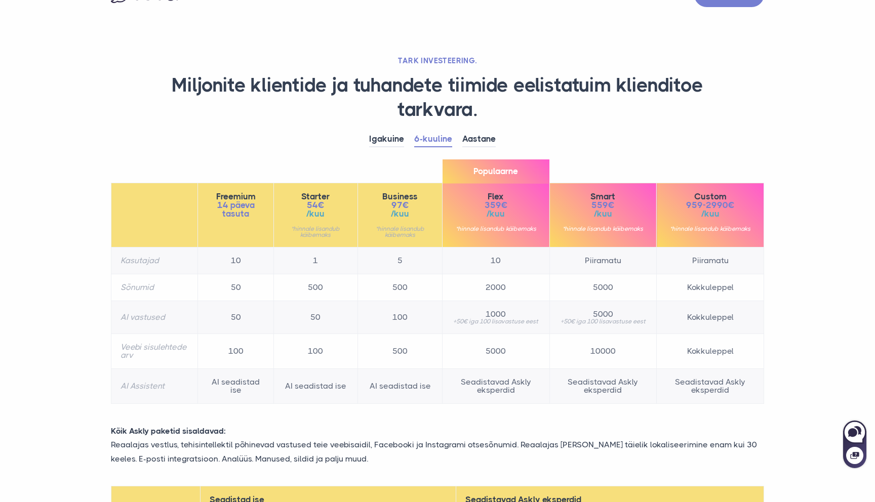
scroll to position [0, 0]
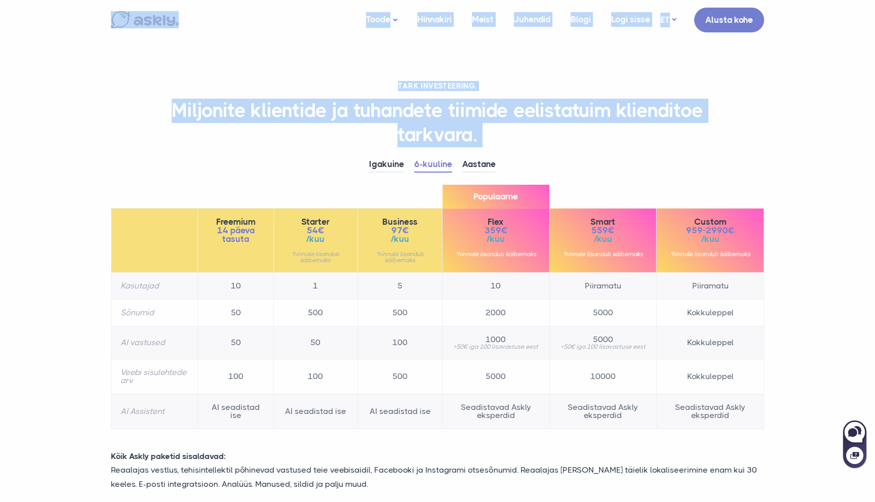
drag, startPoint x: 64, startPoint y: 11, endPoint x: 53, endPoint y: 165, distance: 154.3
click at [53, 165] on section "TARK INVESTEERING. Miljonite klientide ja tuhandete tiimide eelistatuim kliendi…" at bounding box center [437, 376] width 875 height 753
drag, startPoint x: 53, startPoint y: 165, endPoint x: 46, endPoint y: 12, distance: 153.0
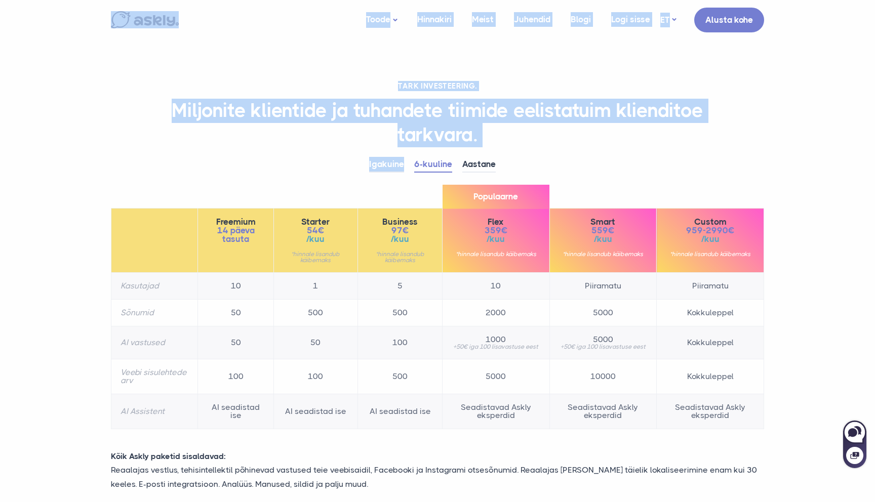
click at [46, 12] on nav "Toode AI assistent Vestlusaken [GEOGRAPHIC_DATA] Meist Juhendid Blogi Logi siss…" at bounding box center [437, 20] width 875 height 40
drag, startPoint x: 46, startPoint y: 12, endPoint x: 53, endPoint y: 175, distance: 163.1
click at [53, 175] on section "TARK INVESTEERING. Miljonite klientide ja tuhandete tiimide eelistatuim kliendi…" at bounding box center [437, 376] width 875 height 753
drag, startPoint x: 53, startPoint y: 175, endPoint x: 41, endPoint y: 10, distance: 165.4
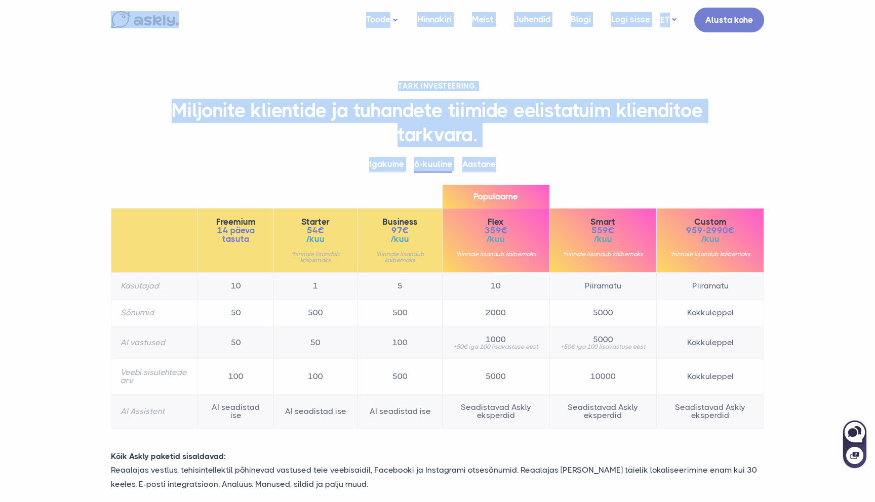
click at [41, 10] on nav "Toode AI assistent Vestlusaken [GEOGRAPHIC_DATA] Meist Juhendid Blogi Logi siss…" at bounding box center [437, 20] width 875 height 40
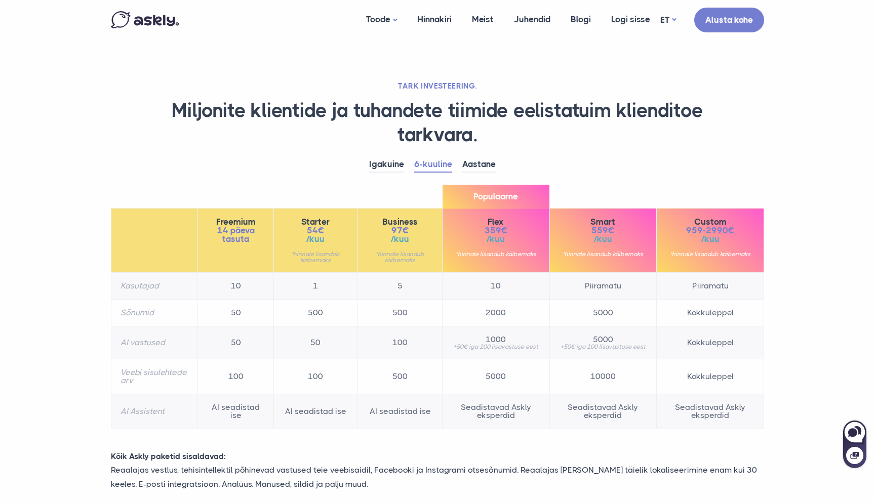
click at [41, 10] on nav "Toode AI assistent Vestlusaken [GEOGRAPHIC_DATA] Meist Juhendid Blogi Logi siss…" at bounding box center [437, 20] width 875 height 40
click at [48, 21] on nav "Toode AI assistent Vestlusaken [GEOGRAPHIC_DATA] Meist Juhendid Blogi Logi siss…" at bounding box center [437, 20] width 875 height 40
click at [55, 15] on nav "Toode AI assistent Vestlusaken [GEOGRAPHIC_DATA] Meist Juhendid Blogi Logi siss…" at bounding box center [437, 20] width 875 height 40
click at [59, 36] on nav "Toode AI assistent Vestlusaken [GEOGRAPHIC_DATA] Meist Juhendid Blogi Logi siss…" at bounding box center [437, 20] width 875 height 40
